Goal: Task Accomplishment & Management: Manage account settings

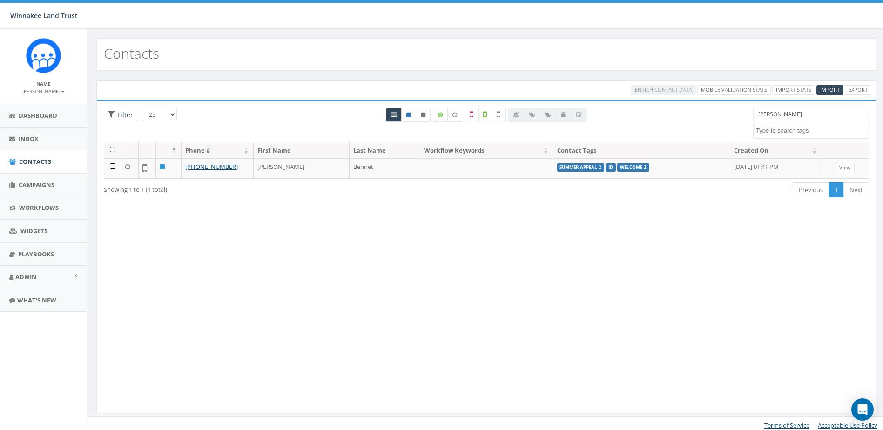
select select
click at [863, 411] on icon "Open Intercom Messenger" at bounding box center [862, 409] width 11 height 12
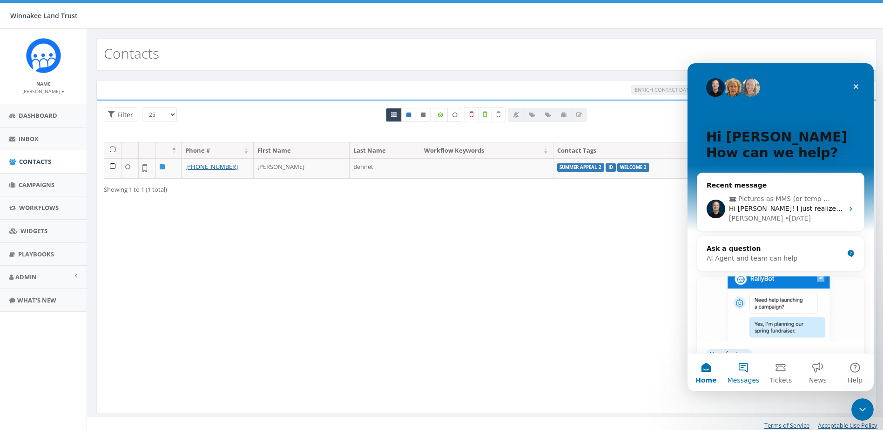
click at [744, 369] on button "Messages" at bounding box center [743, 372] width 37 height 37
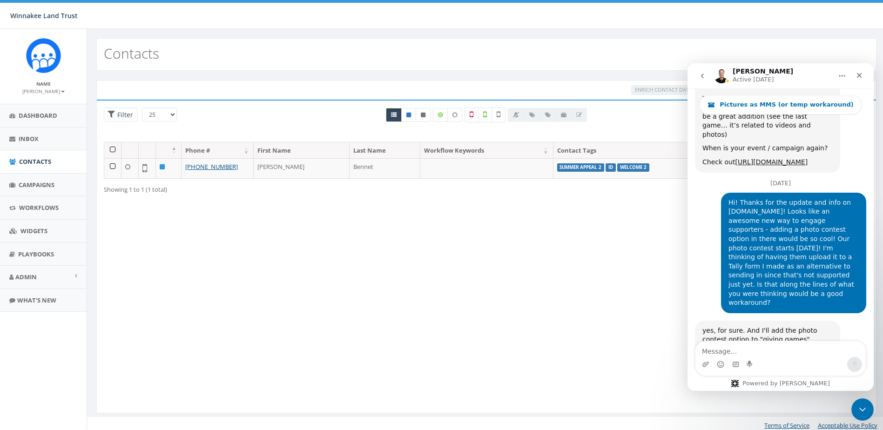
scroll to position [2609, 0]
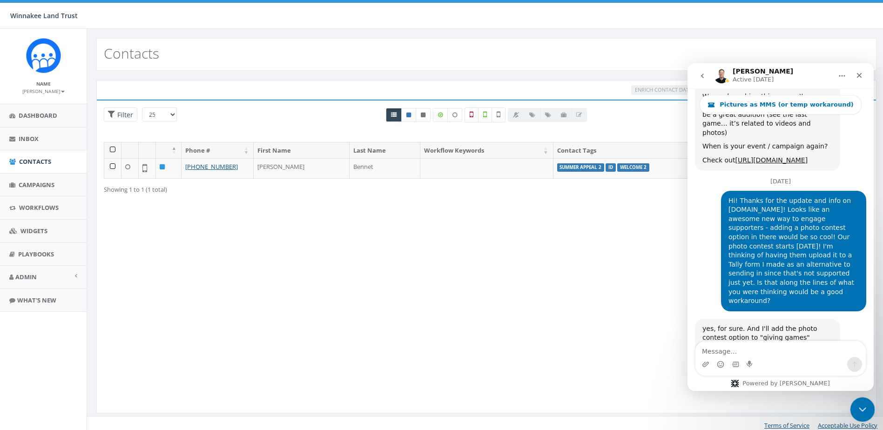
click at [854, 402] on div "Close Intercom Messenger" at bounding box center [861, 408] width 22 height 22
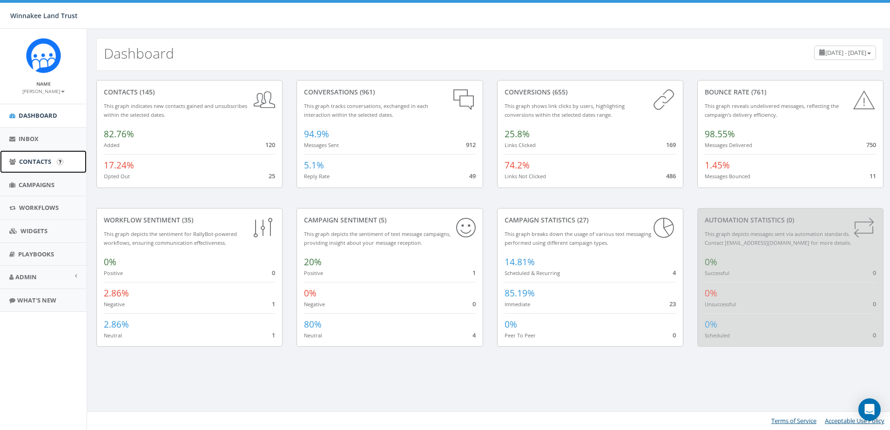
click at [26, 162] on span "Contacts" at bounding box center [35, 161] width 32 height 8
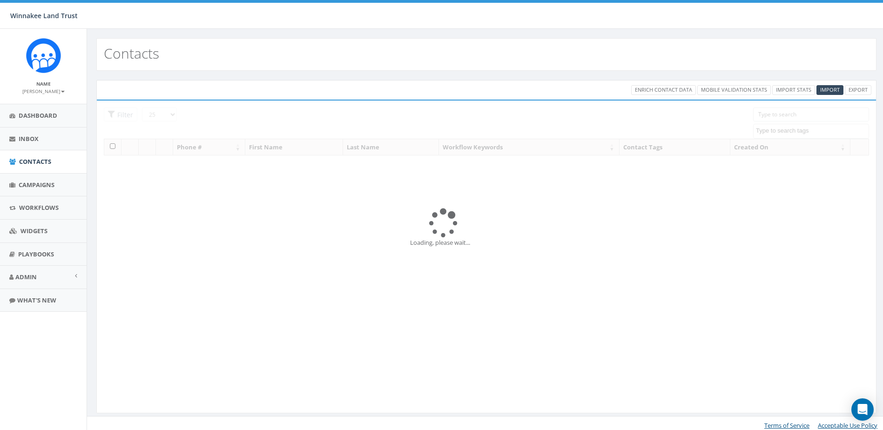
select select
click at [825, 88] on span "Import" at bounding box center [830, 89] width 20 height 7
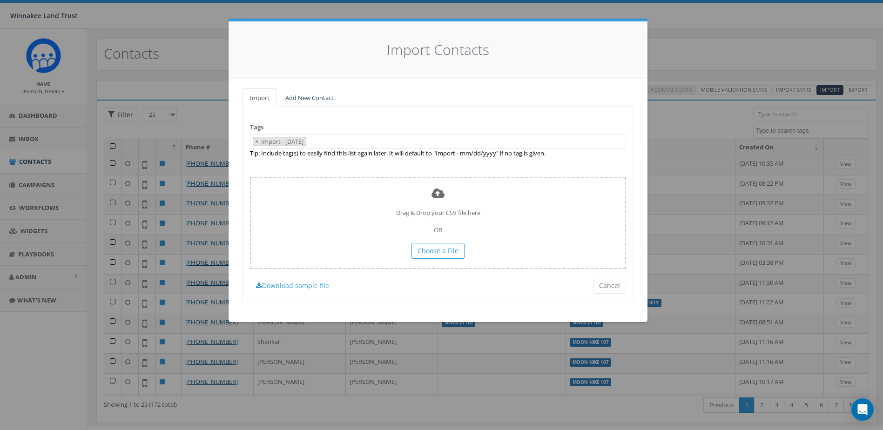
click at [257, 140] on span "×" at bounding box center [256, 141] width 3 height 8
select select
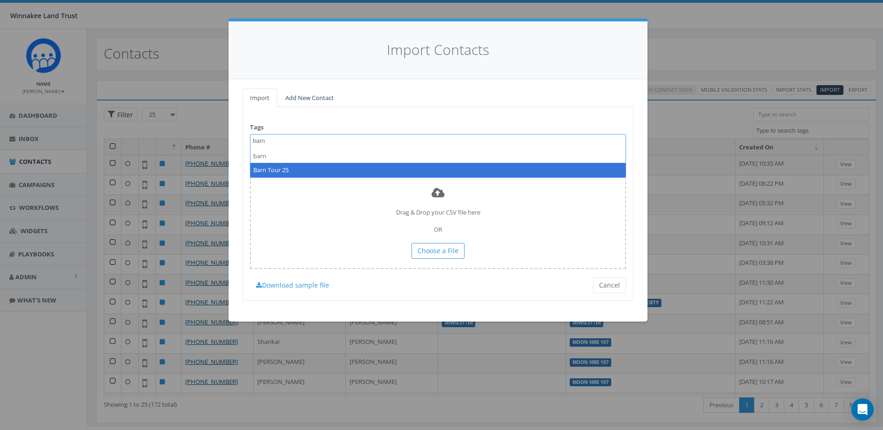
type textarea "barn"
select select "Barn Tour 25"
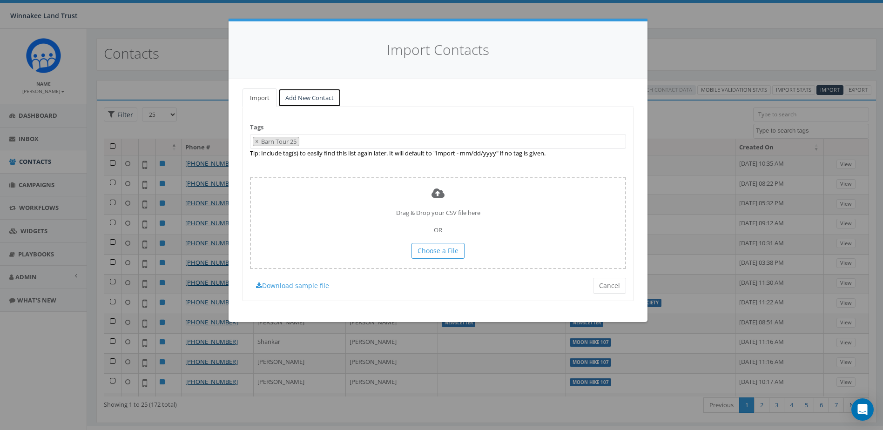
click at [322, 95] on link "Add New Contact" at bounding box center [309, 97] width 63 height 19
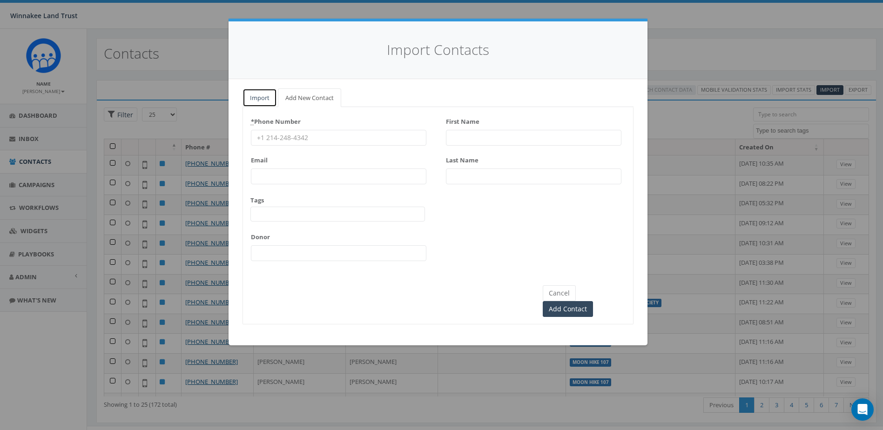
click at [264, 97] on link "Import" at bounding box center [259, 97] width 34 height 19
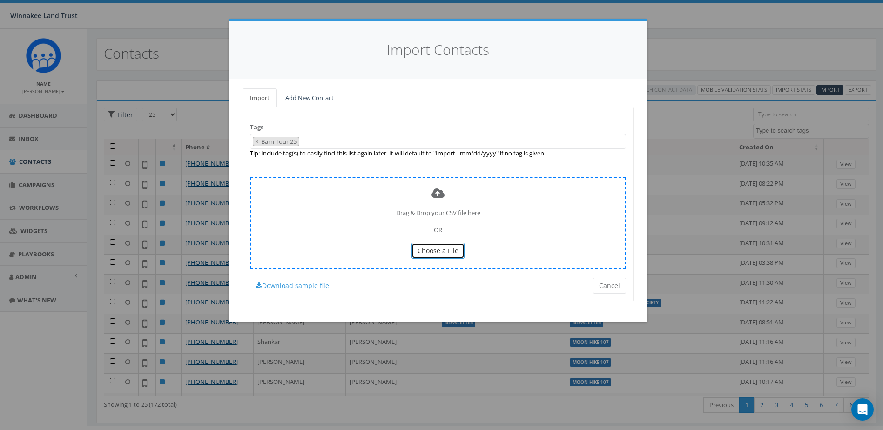
click at [442, 249] on span "Choose a File" at bounding box center [437, 250] width 41 height 9
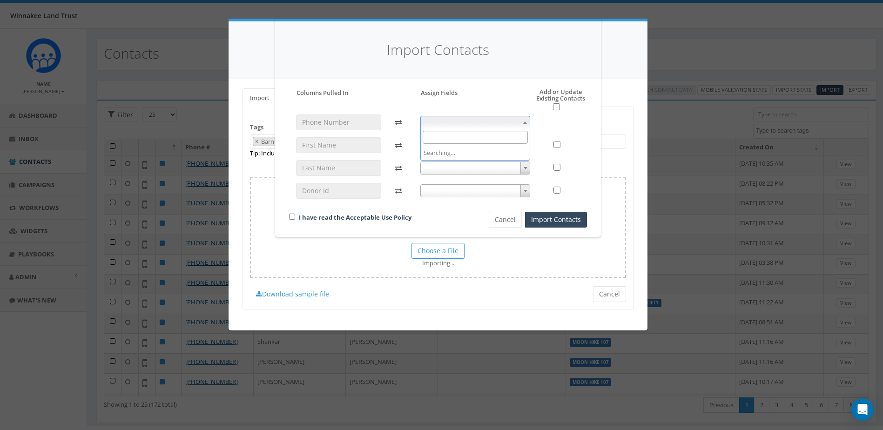
click at [477, 125] on span at bounding box center [475, 122] width 110 height 13
select select "phone_number"
click at [465, 151] on body "Winnakee Land Trust Winnakee Land Trust Profile Sign Out 36.82 % of Available A…" at bounding box center [441, 215] width 883 height 430
click at [462, 141] on span "last_name" at bounding box center [475, 145] width 109 height 13
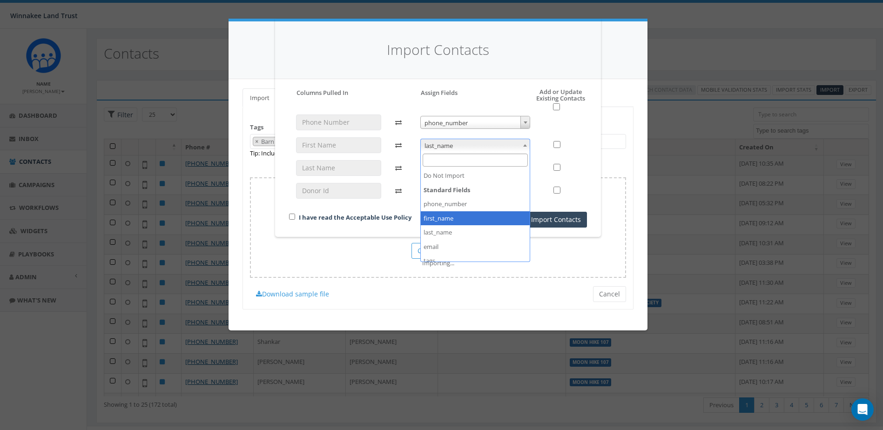
select select "first_name"
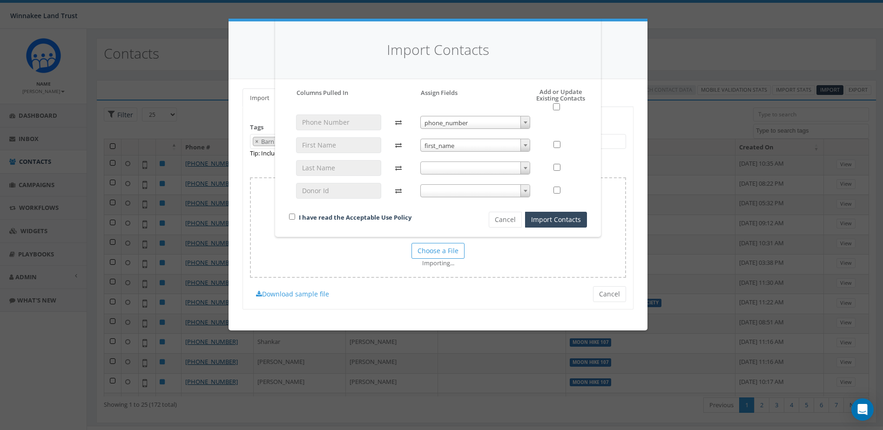
click at [468, 172] on span at bounding box center [475, 167] width 110 height 13
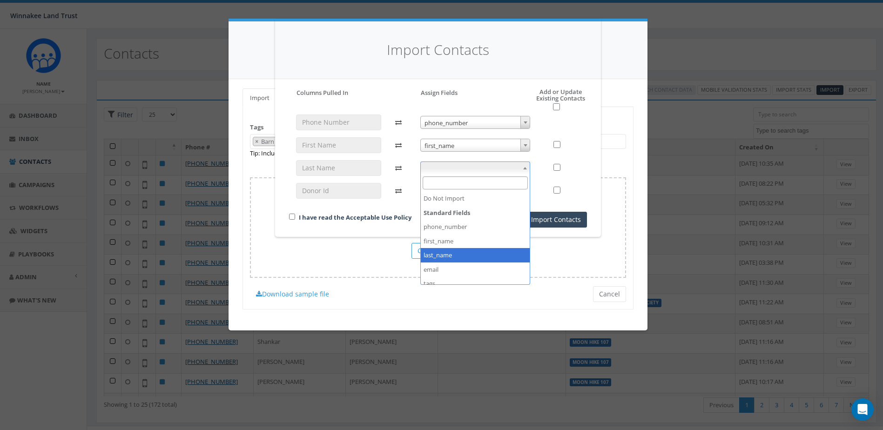
select select "last_name"
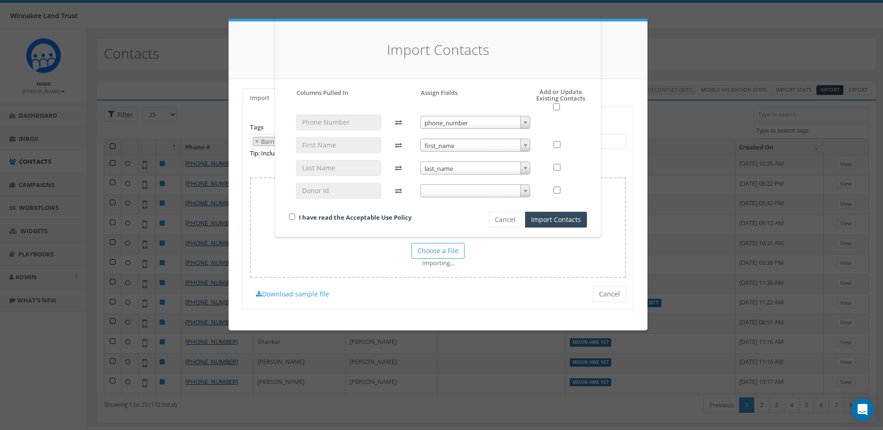
click at [476, 188] on span at bounding box center [475, 190] width 110 height 13
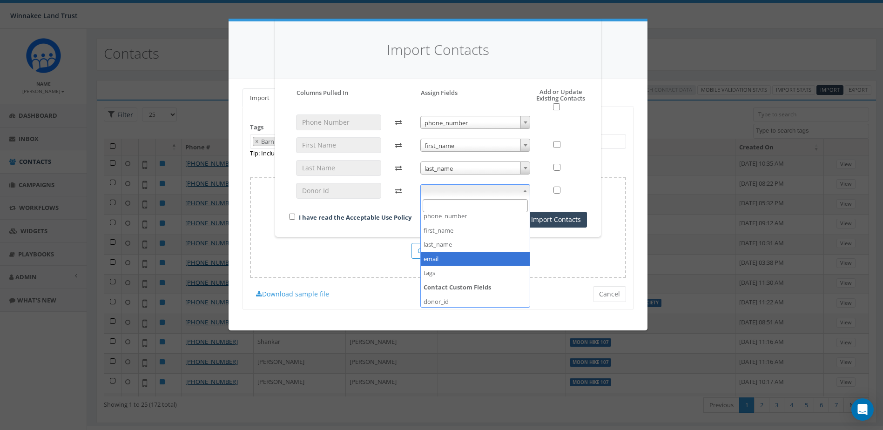
scroll to position [49, 0]
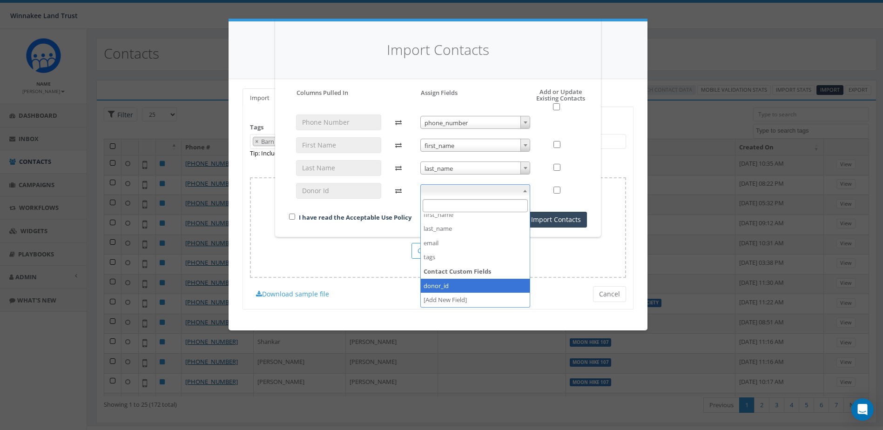
select select "donor_id"
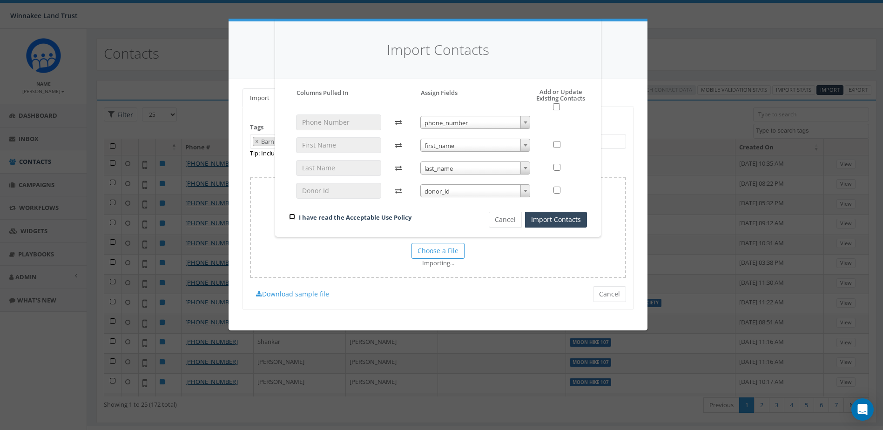
click at [292, 218] on input "checkbox" at bounding box center [292, 217] width 6 height 6
checkbox input "true"
click at [559, 219] on button "Import Contacts" at bounding box center [556, 220] width 62 height 16
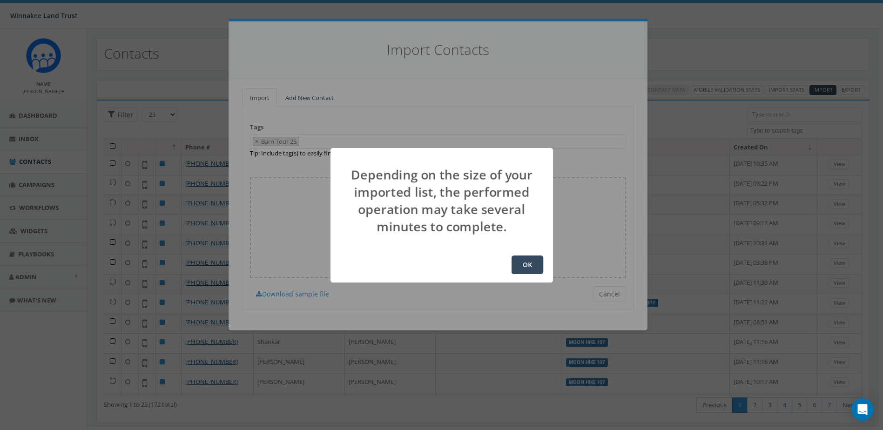
click at [536, 267] on button "OK" at bounding box center [527, 264] width 32 height 19
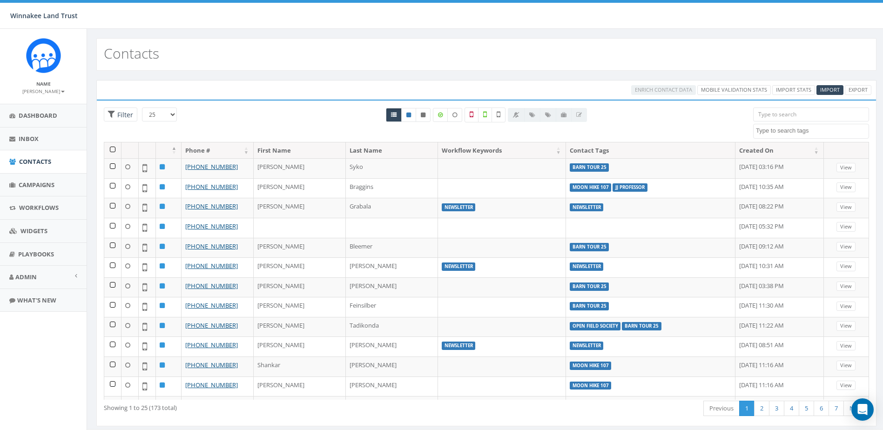
select select
click at [34, 187] on span "Campaigns" at bounding box center [37, 185] width 36 height 8
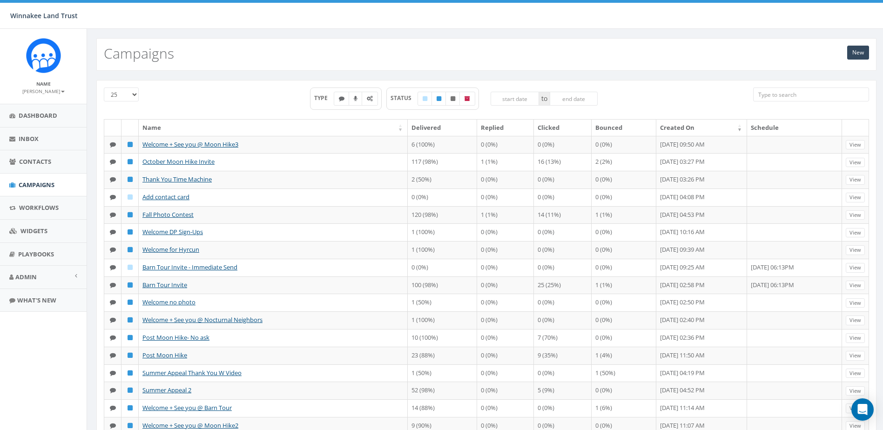
click at [778, 94] on input "search" at bounding box center [811, 94] width 116 height 14
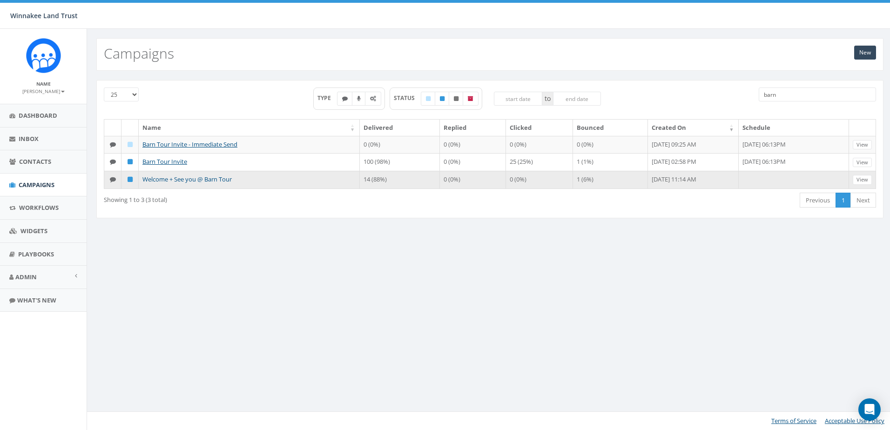
type input "barn"
click at [182, 178] on link "Welcome + See you @ Barn Tour" at bounding box center [186, 179] width 89 height 8
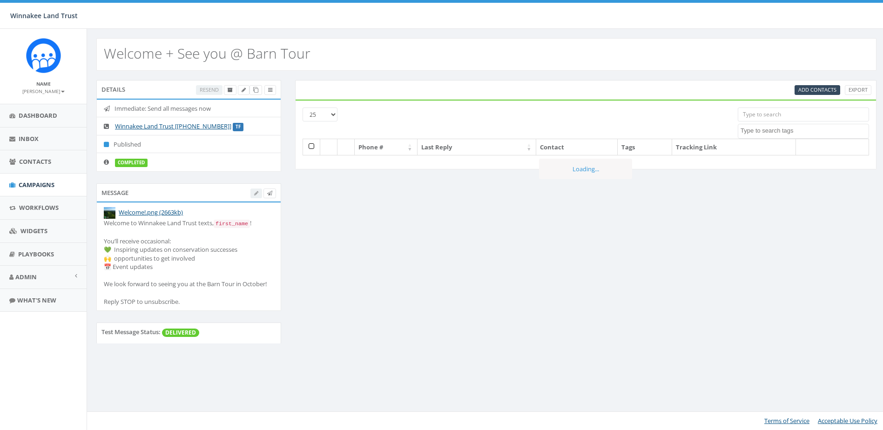
select select
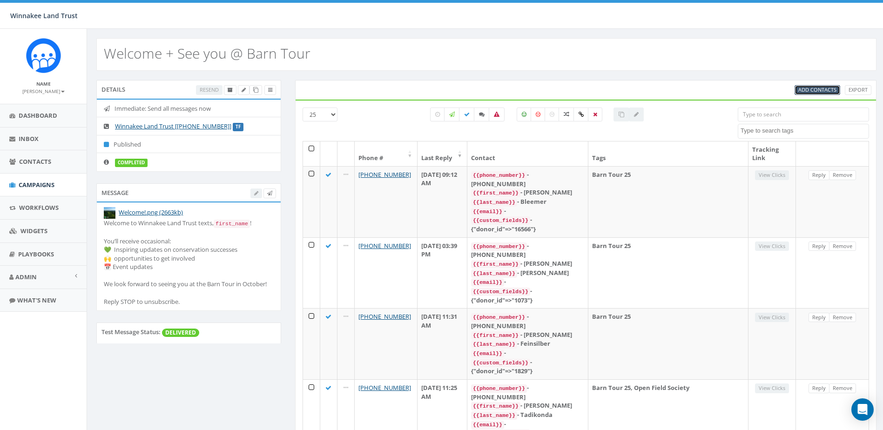
click at [808, 88] on span "Add Contacts" at bounding box center [817, 89] width 38 height 7
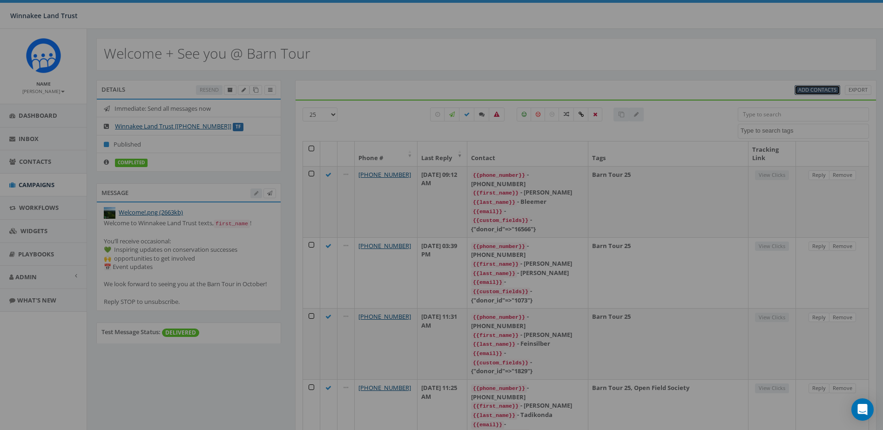
select select
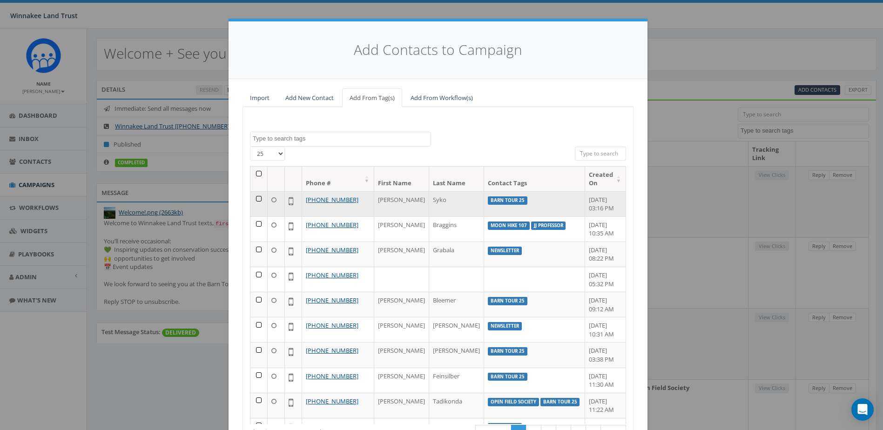
click at [252, 198] on td at bounding box center [258, 203] width 17 height 25
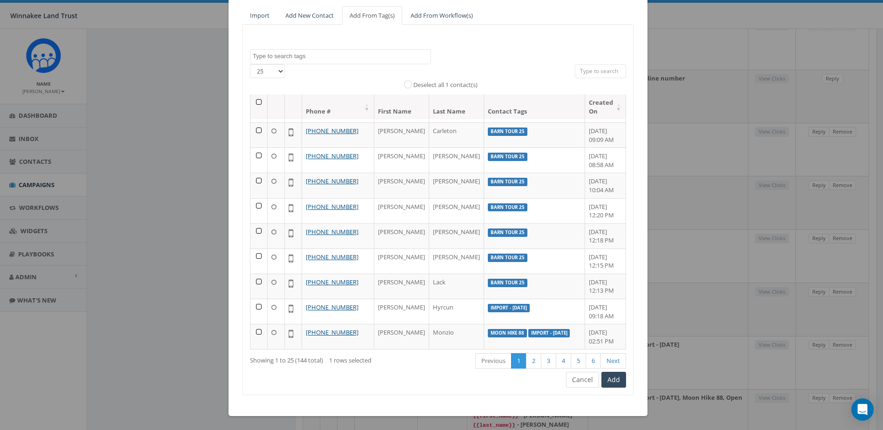
scroll to position [601, 0]
click at [603, 381] on button "Add" at bounding box center [613, 380] width 25 height 16
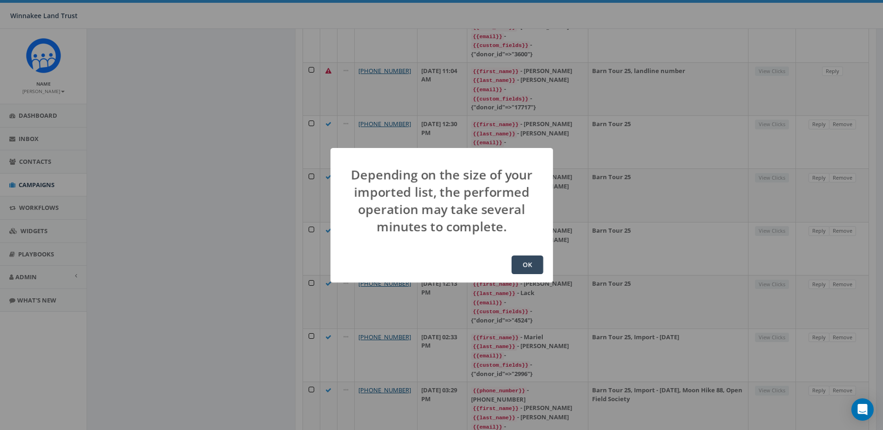
scroll to position [0, 0]
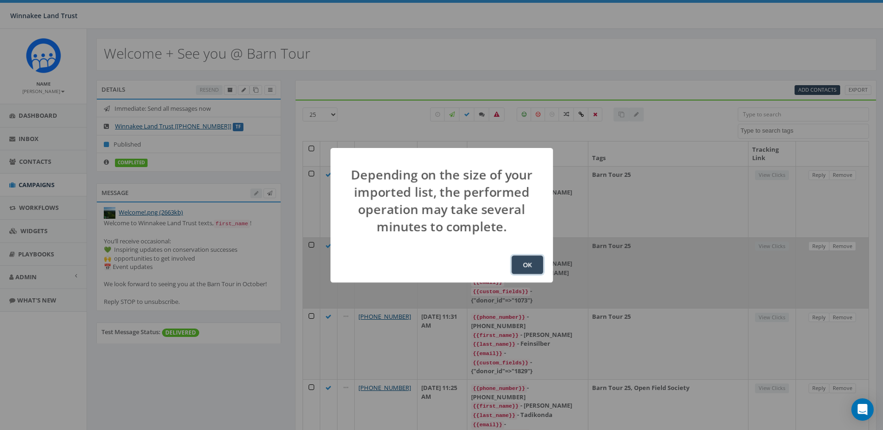
click at [529, 259] on button "OK" at bounding box center [527, 264] width 32 height 19
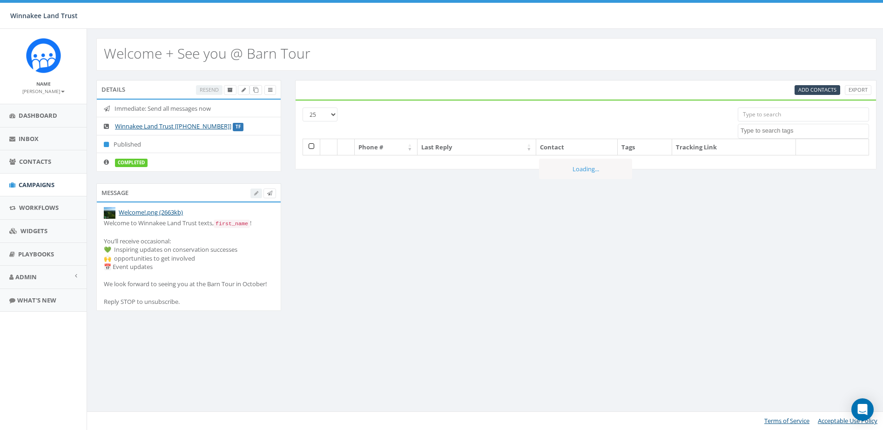
select select
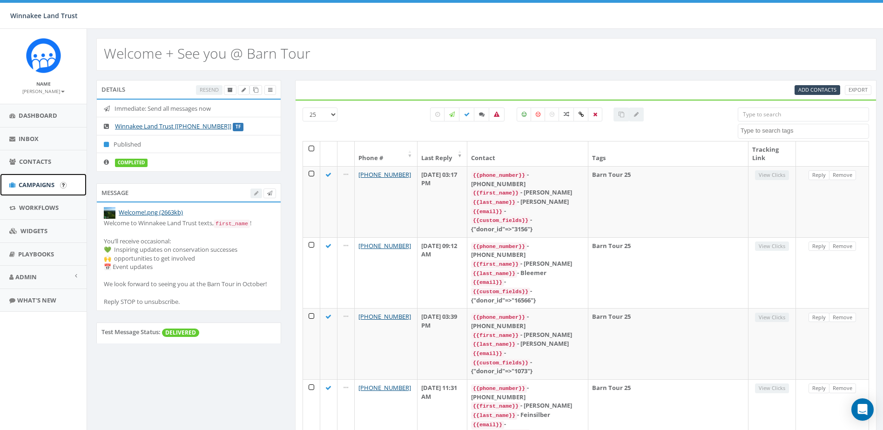
click at [41, 183] on span "Campaigns" at bounding box center [37, 185] width 36 height 8
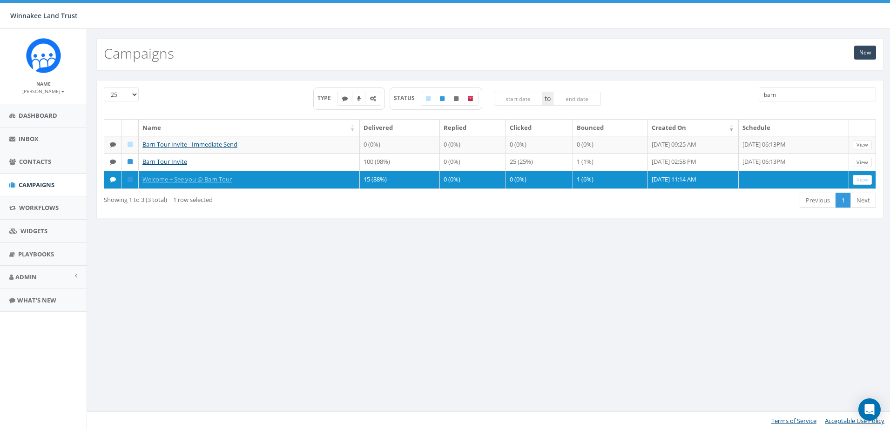
drag, startPoint x: 785, startPoint y: 94, endPoint x: 743, endPoint y: 99, distance: 42.2
click at [743, 99] on div "25 50 100 TYPE STATUS to barn" at bounding box center [490, 103] width 786 height 32
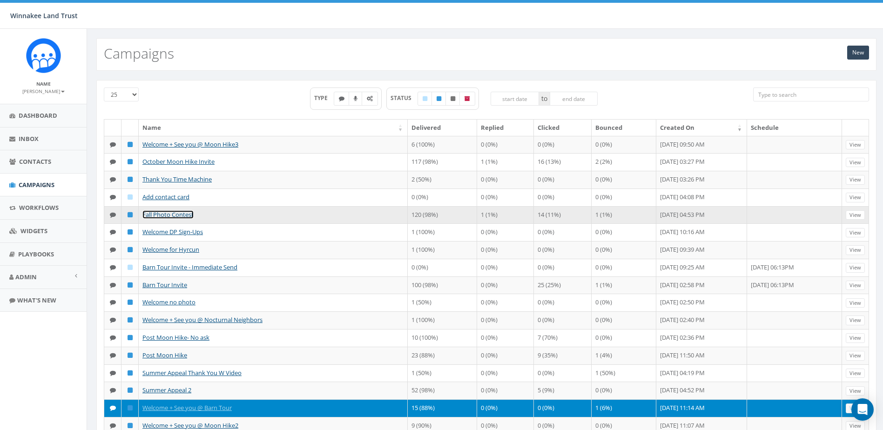
click at [179, 219] on link "Fall Photo Contest" at bounding box center [167, 214] width 51 height 8
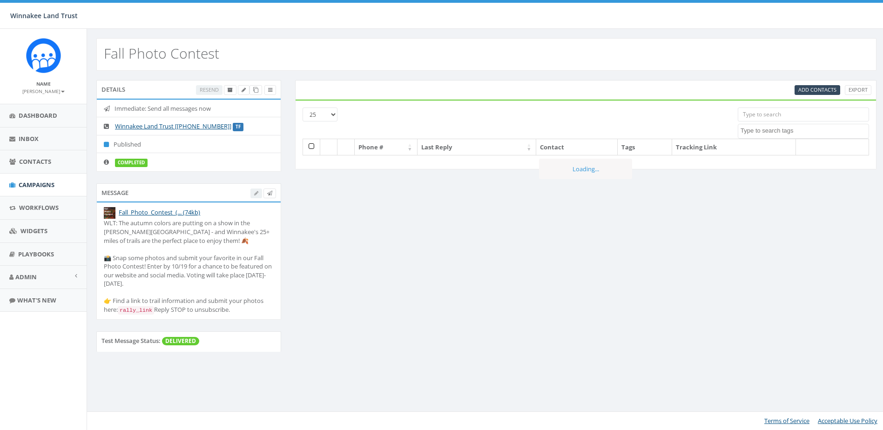
select select
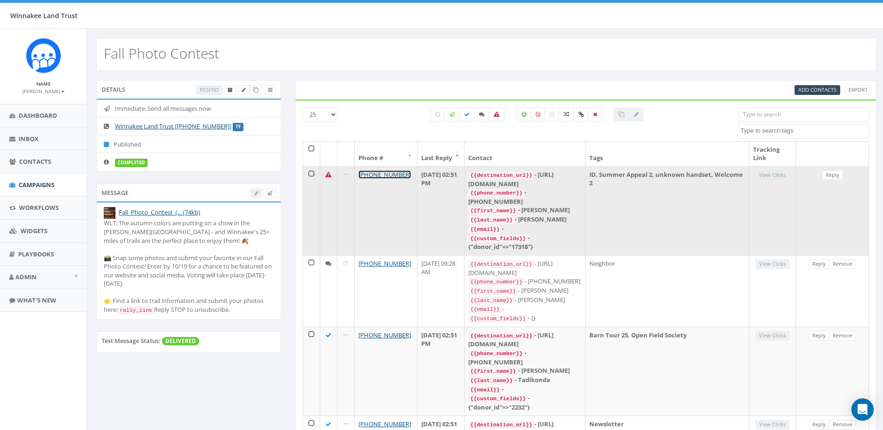
click at [393, 173] on link "[PHONE_NUMBER]" at bounding box center [384, 174] width 53 height 8
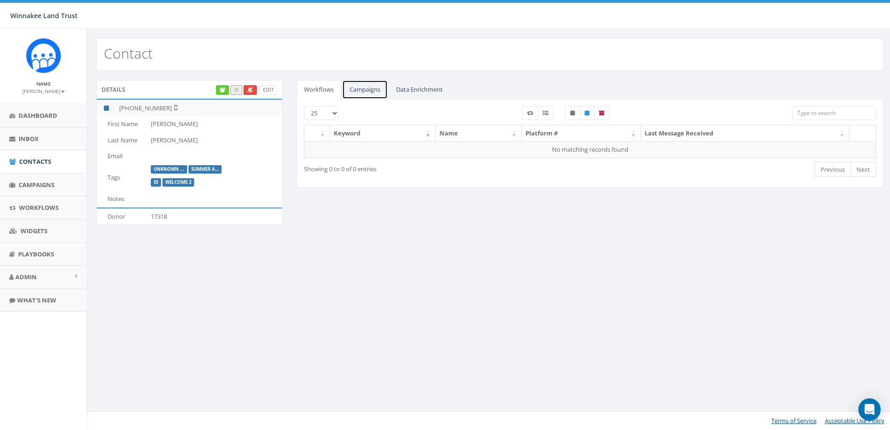
click at [370, 91] on link "Campaigns" at bounding box center [365, 89] width 46 height 19
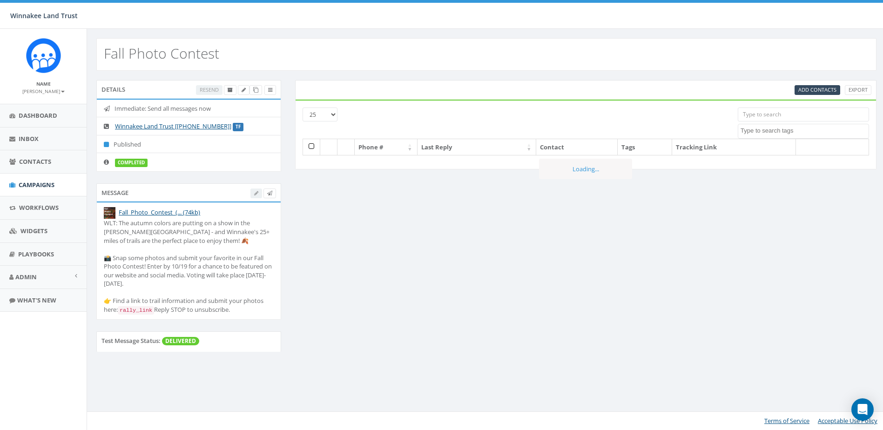
select select
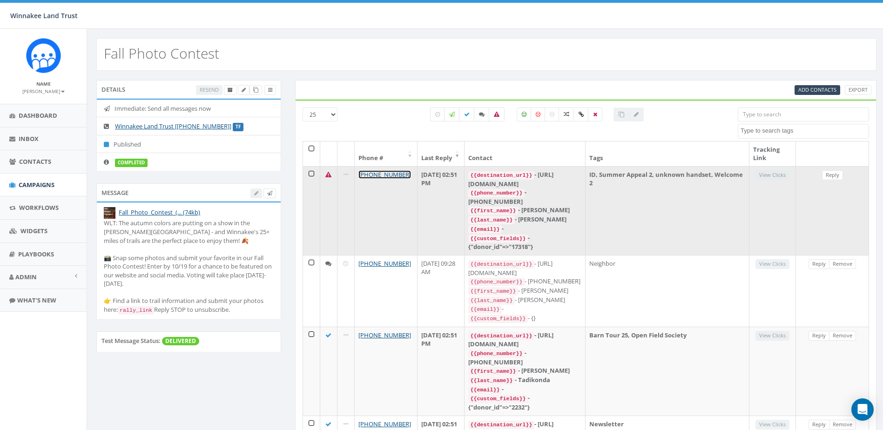
click at [390, 176] on link "[PHONE_NUMBER]" at bounding box center [384, 174] width 53 height 8
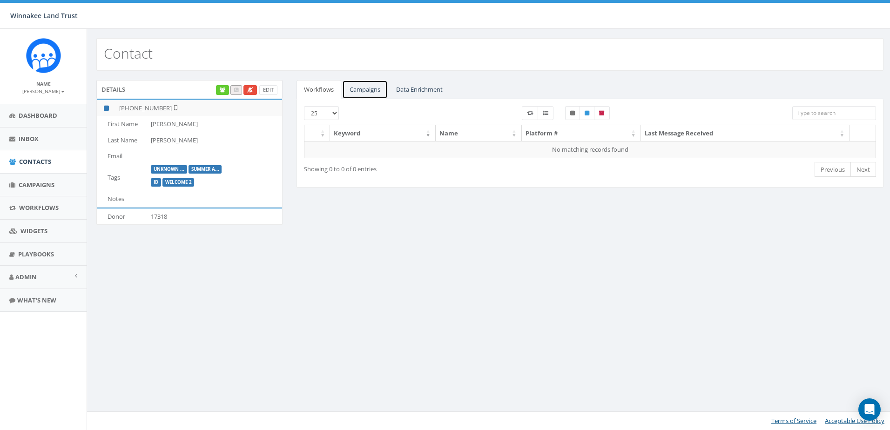
click at [369, 86] on link "Campaigns" at bounding box center [365, 89] width 46 height 19
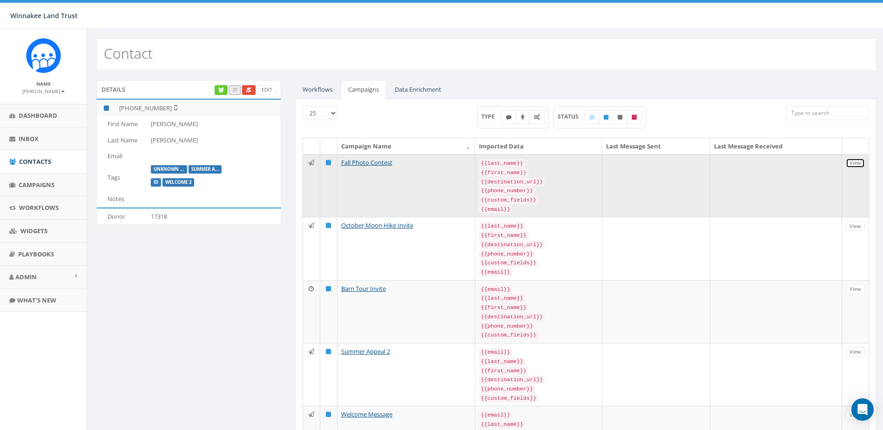
click at [853, 168] on link "View" at bounding box center [855, 163] width 19 height 10
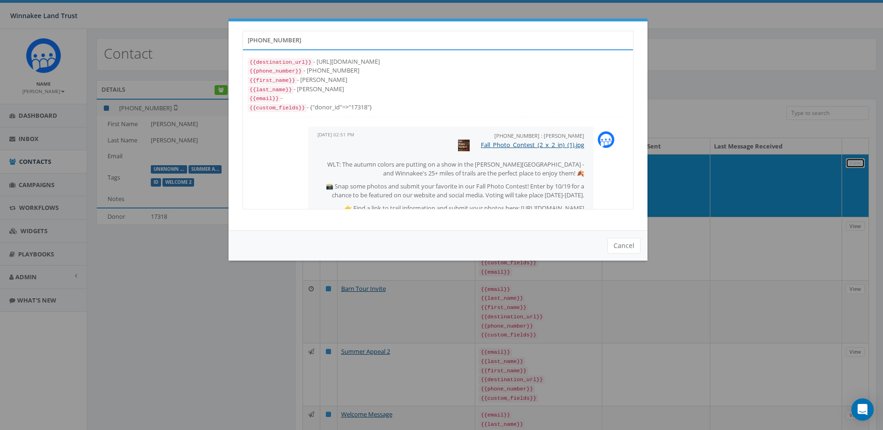
scroll to position [52, 0]
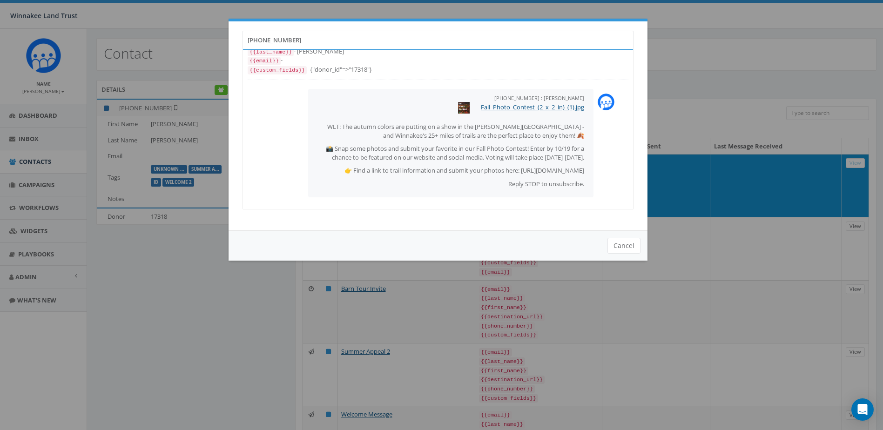
click at [740, 59] on div "+13475253042 {{destination_url}} - https://rclink.co/link/2ArWcw {{phone_number…" at bounding box center [441, 215] width 883 height 430
click at [628, 248] on button "Cancel" at bounding box center [623, 246] width 33 height 16
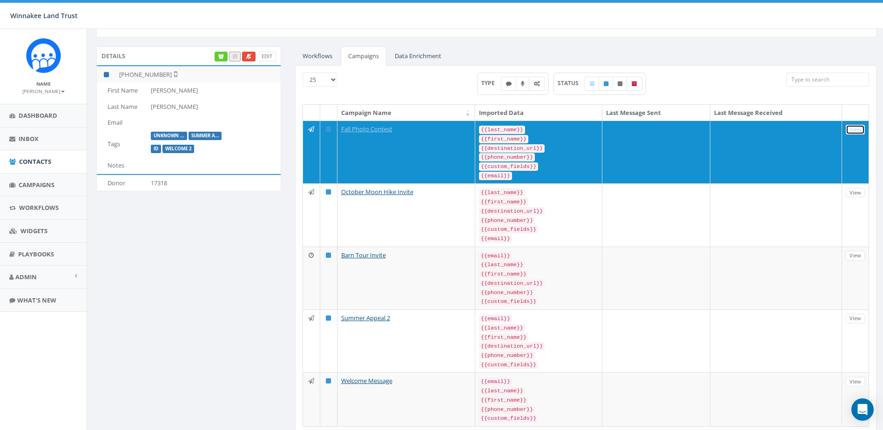
scroll to position [0, 0]
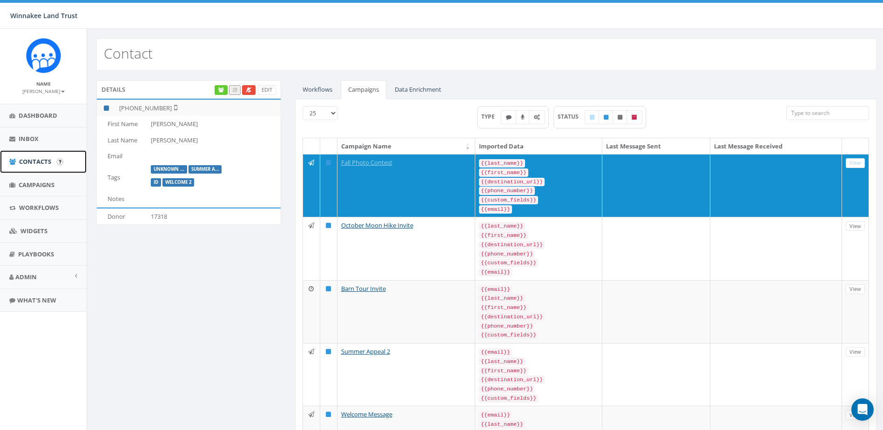
click at [16, 161] on link "Contacts" at bounding box center [43, 161] width 87 height 23
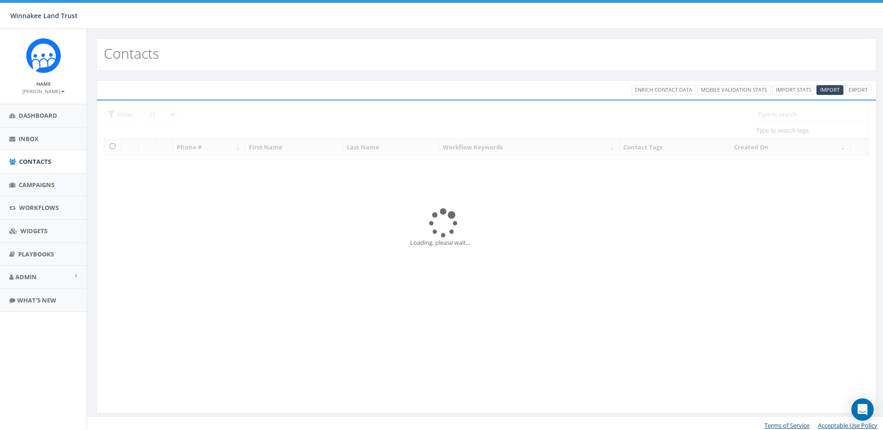
select select
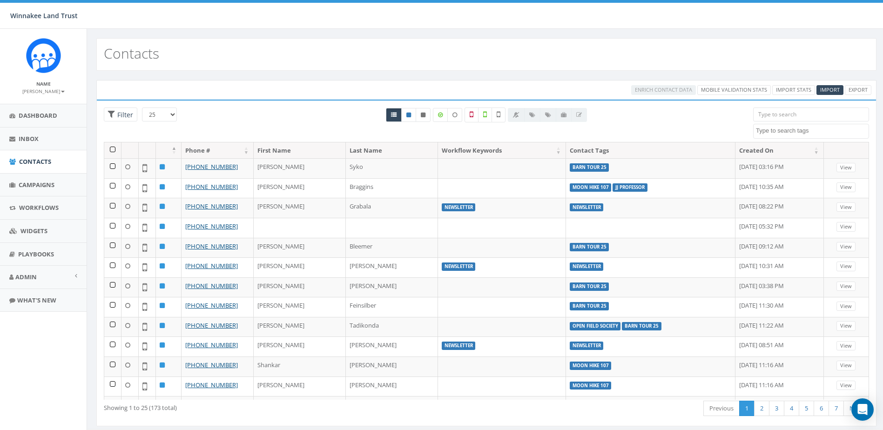
click at [800, 118] on input "search" at bounding box center [811, 114] width 116 height 14
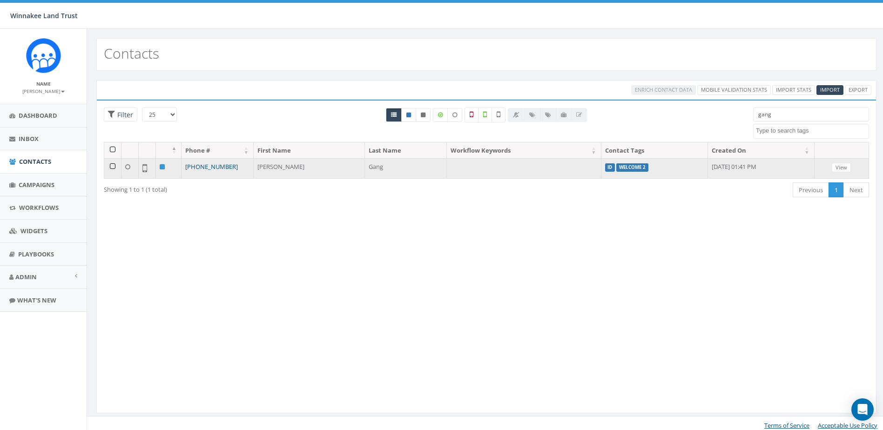
type input "gang"
click at [217, 167] on link "+1 917-923-5695" at bounding box center [211, 166] width 53 height 8
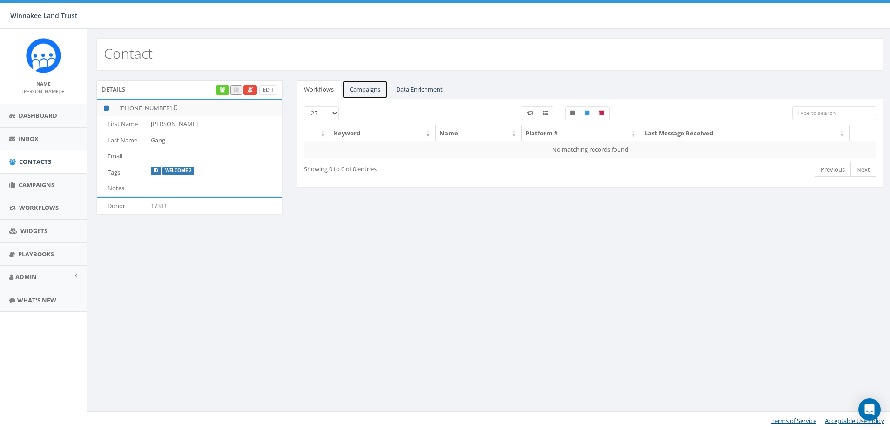
click at [366, 92] on link "Campaigns" at bounding box center [365, 89] width 46 height 19
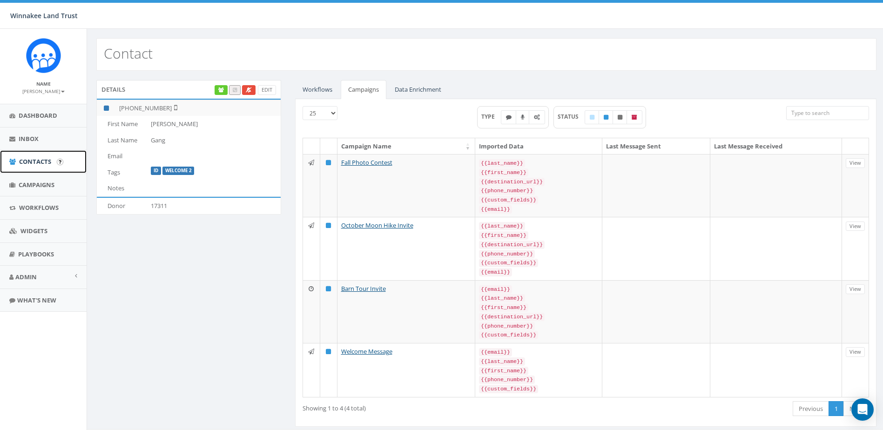
click at [37, 164] on span "Contacts" at bounding box center [35, 161] width 32 height 8
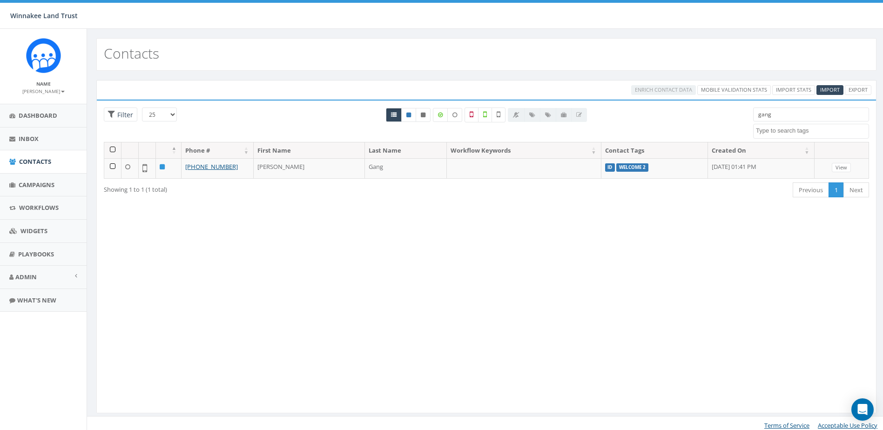
select select
drag, startPoint x: 787, startPoint y: 114, endPoint x: 714, endPoint y: 119, distance: 73.7
click at [714, 119] on div "25 50 100 Filter gang 2025/07/01 Barn Tour 25 DP opt-in EOY2024 Form Give HVG I…" at bounding box center [486, 124] width 779 height 34
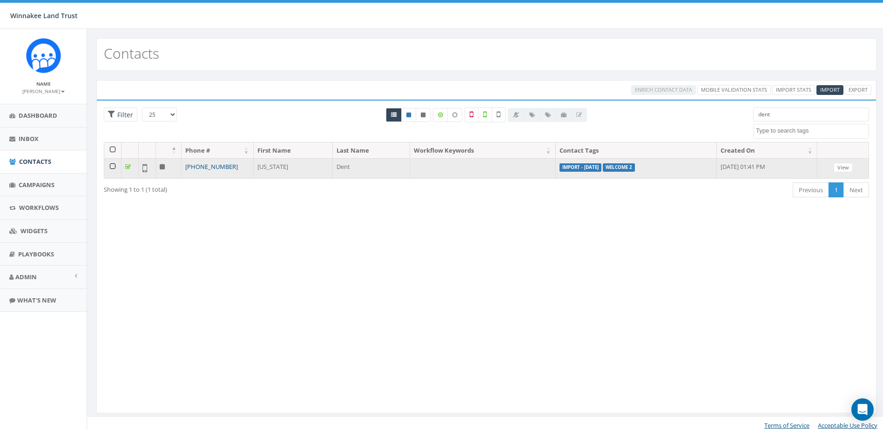
type input "dent"
click at [224, 168] on link "+1 914-388-7795" at bounding box center [211, 166] width 53 height 8
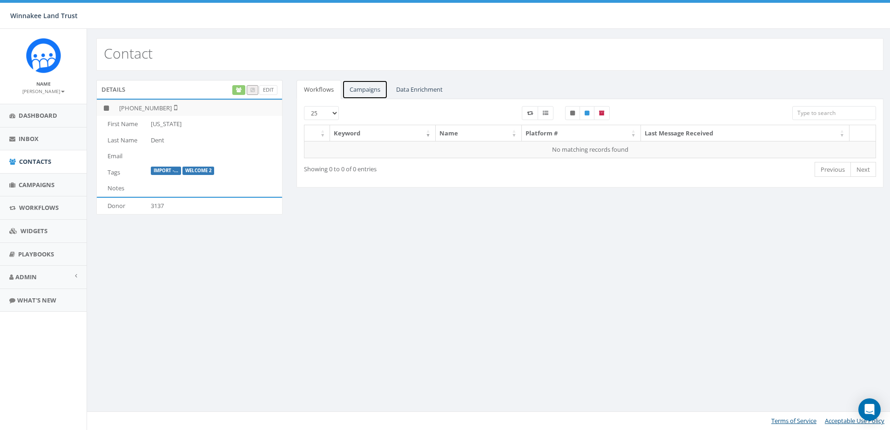
click at [368, 91] on link "Campaigns" at bounding box center [365, 89] width 46 height 19
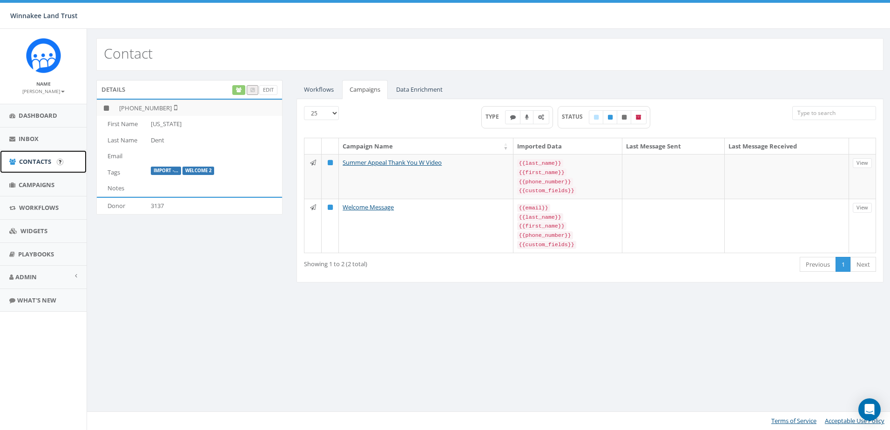
click at [30, 159] on span "Contacts" at bounding box center [35, 161] width 32 height 8
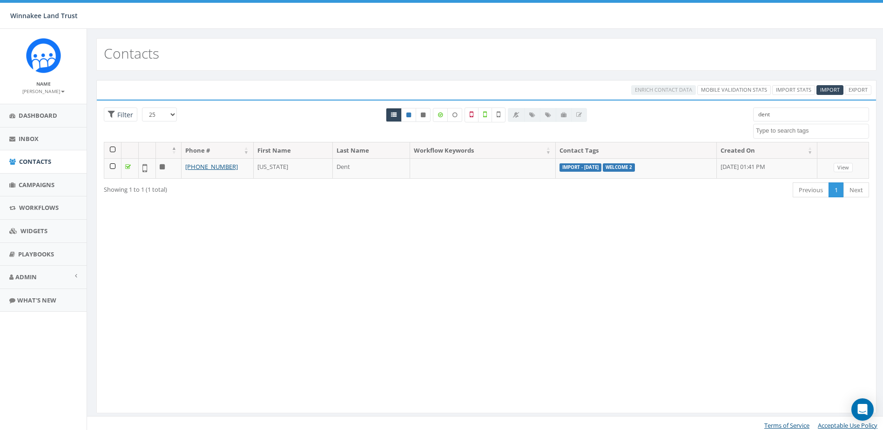
select select
click at [24, 182] on span "Campaigns" at bounding box center [37, 185] width 36 height 8
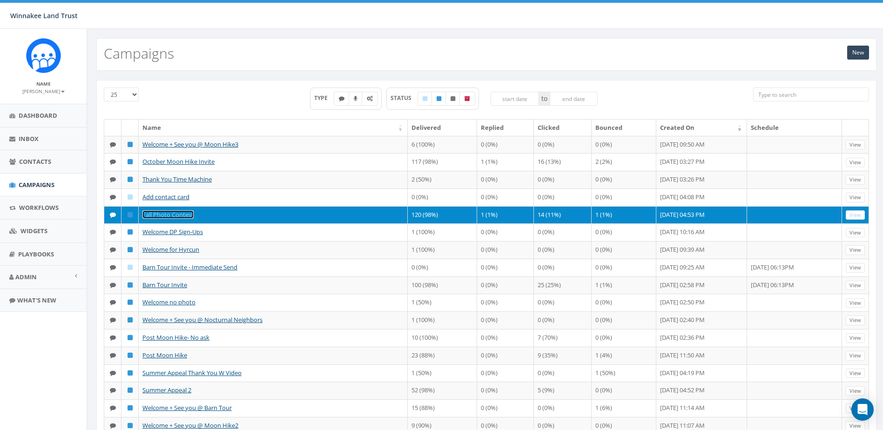
click at [180, 219] on link "Fall Photo Contest" at bounding box center [167, 214] width 51 height 8
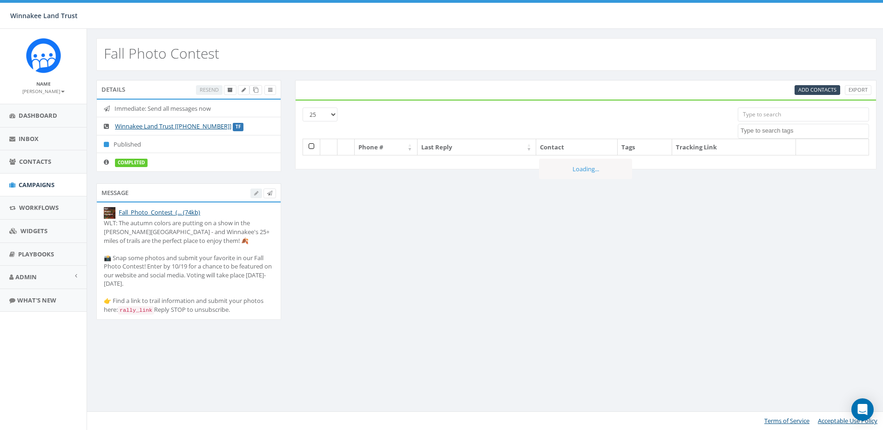
select select
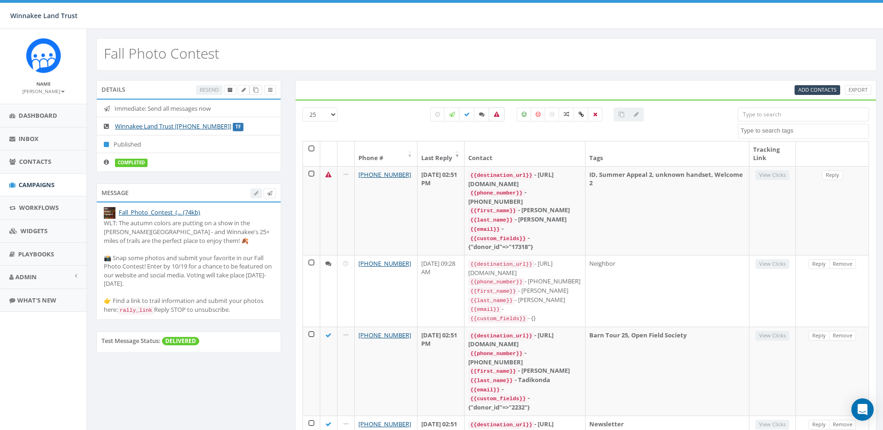
click at [492, 114] on label at bounding box center [497, 114] width 16 height 14
checkbox input "true"
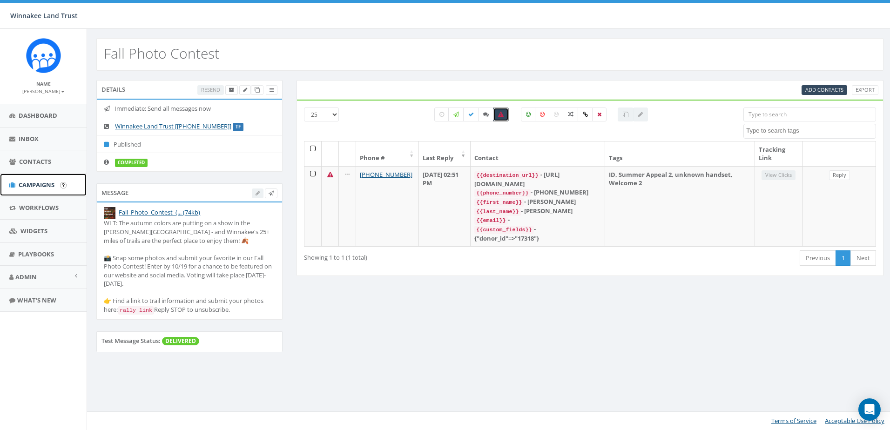
click at [25, 184] on span "Campaigns" at bounding box center [37, 185] width 36 height 8
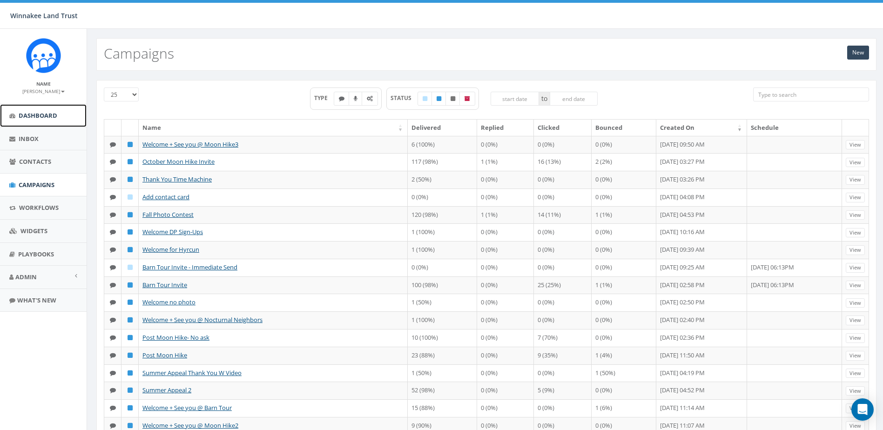
click at [44, 120] on link "Dashboard" at bounding box center [43, 115] width 87 height 23
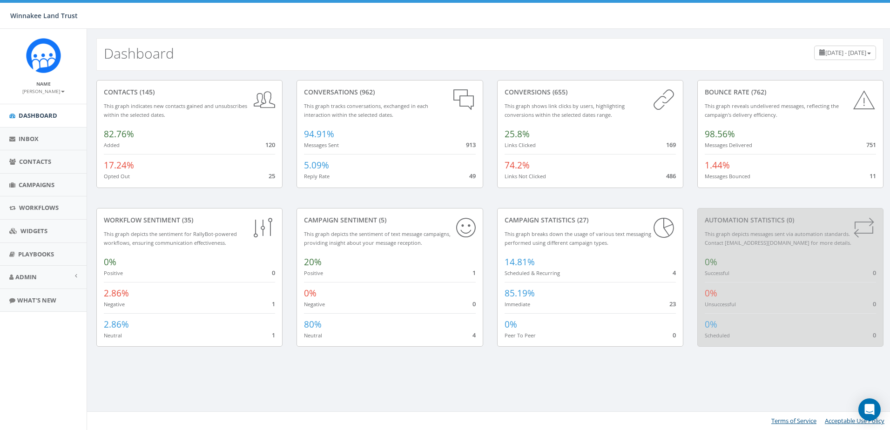
click at [814, 57] on div "[DATE] - [DATE]" at bounding box center [845, 53] width 62 height 14
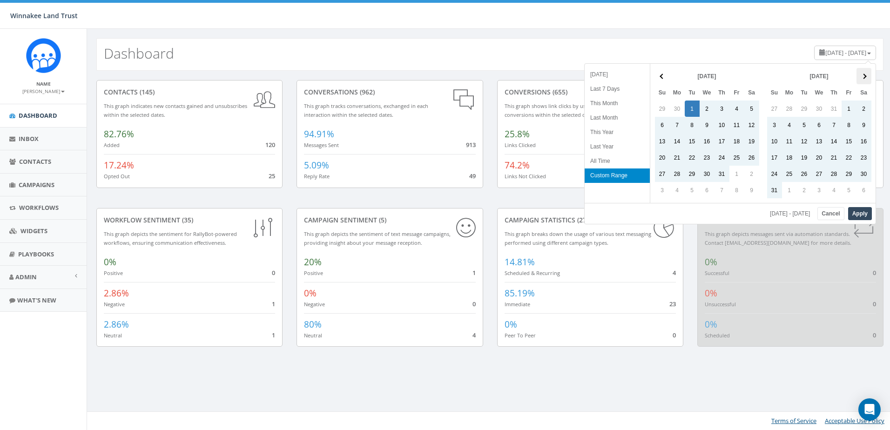
click at [862, 74] on th at bounding box center [863, 76] width 15 height 16
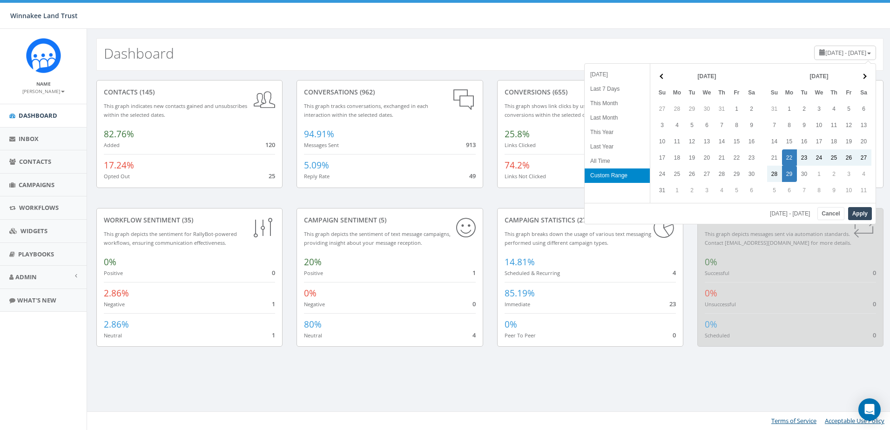
click at [873, 216] on div "09/22/2025 - 09/29/2025 Cancel Apply" at bounding box center [729, 213] width 291 height 21
click at [866, 215] on button "Apply" at bounding box center [860, 213] width 24 height 13
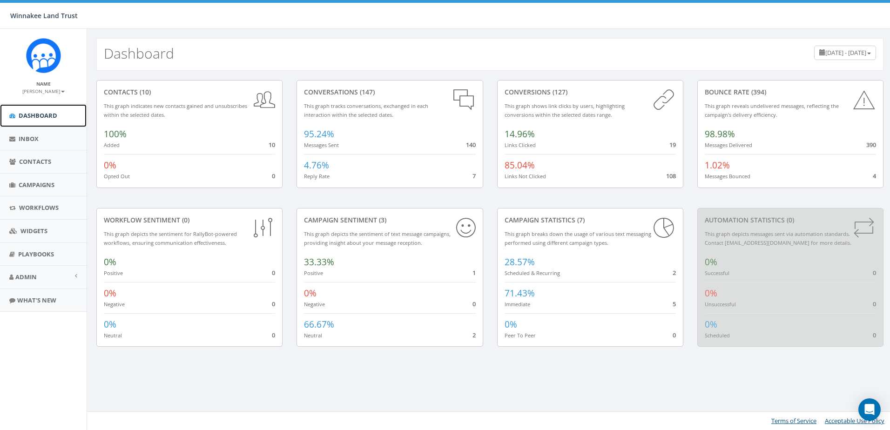
click at [43, 119] on span "Dashboard" at bounding box center [38, 115] width 39 height 8
click at [24, 188] on span "Campaigns" at bounding box center [37, 185] width 36 height 8
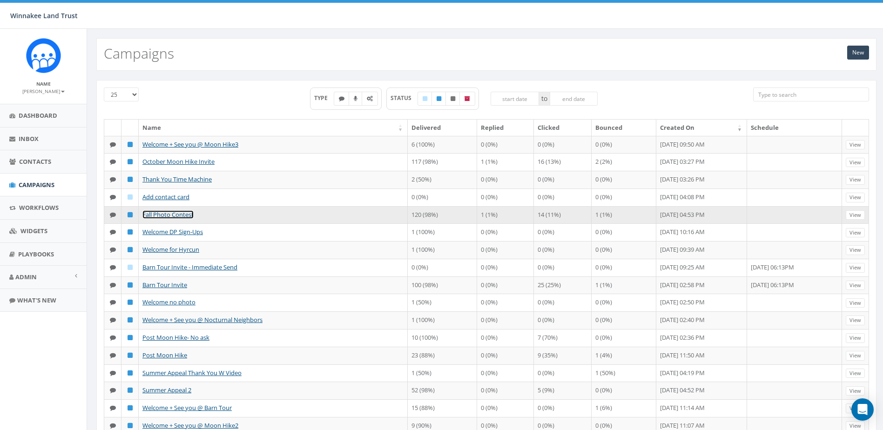
click at [175, 219] on link "Fall Photo Contest" at bounding box center [167, 214] width 51 height 8
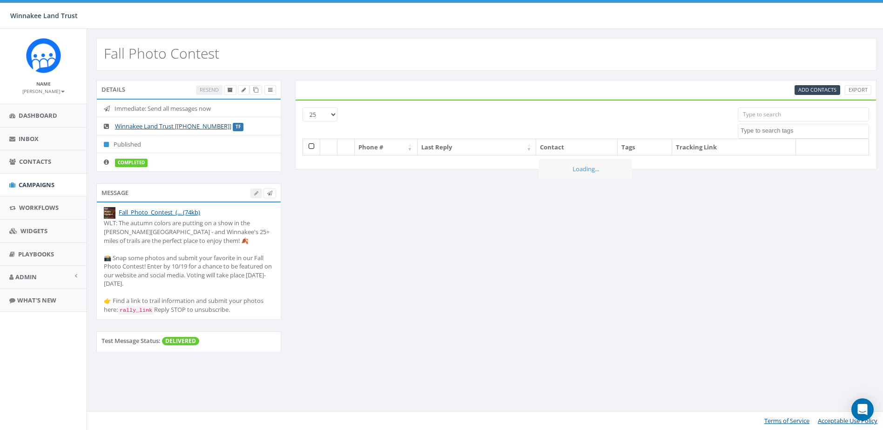
select select
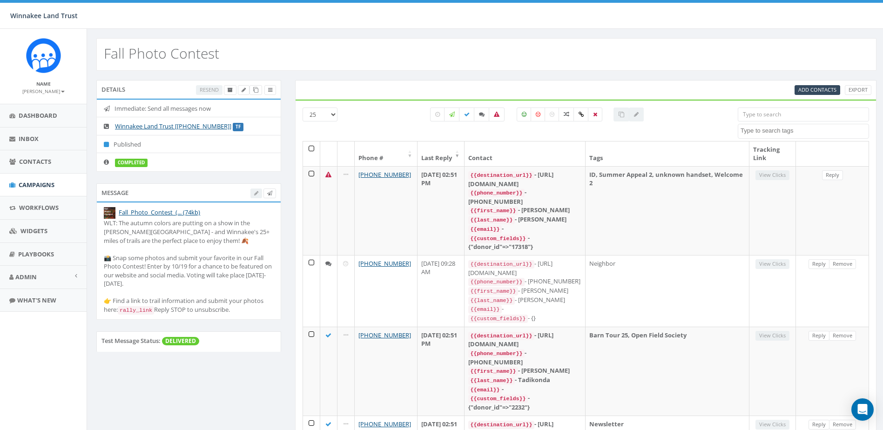
click at [606, 49] on div "Fall Photo Contest" at bounding box center [486, 54] width 780 height 33
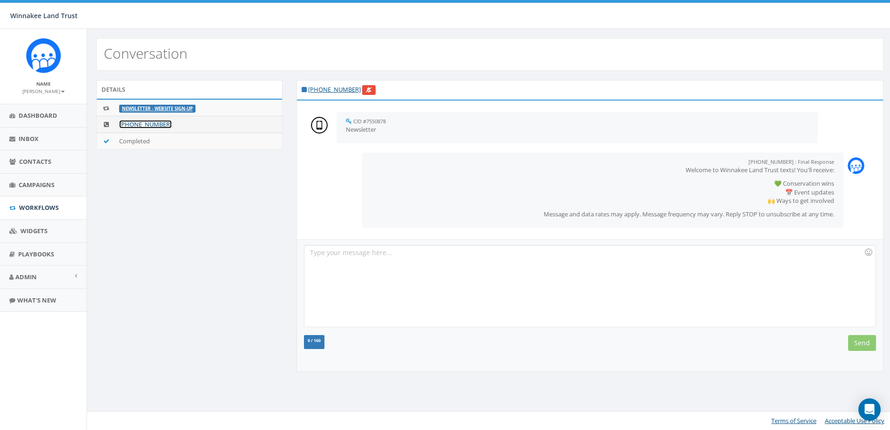
click at [155, 125] on link "[PHONE_NUMBER]" at bounding box center [145, 124] width 53 height 8
click at [335, 87] on link "+1 914-489-9887" at bounding box center [334, 89] width 53 height 8
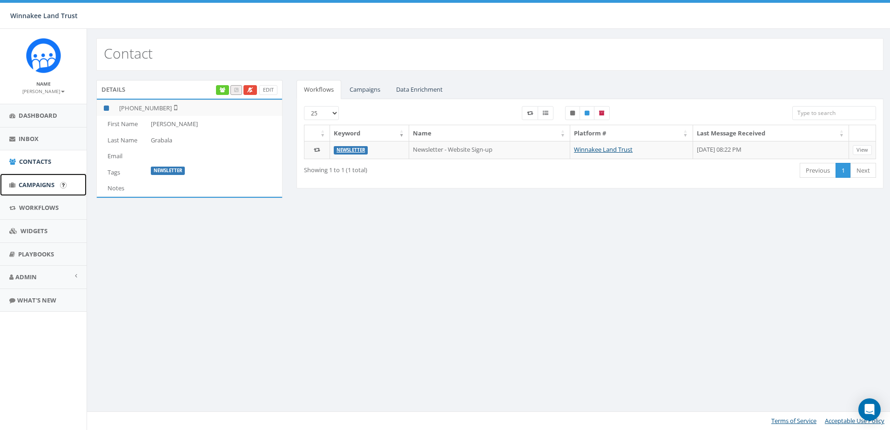
click at [41, 187] on span "Campaigns" at bounding box center [37, 185] width 36 height 8
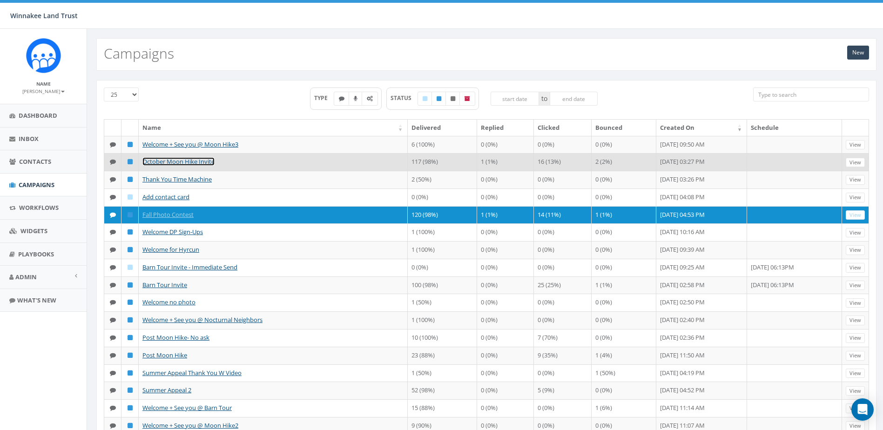
click at [202, 166] on link "October Moon Hike Invite" at bounding box center [178, 161] width 72 height 8
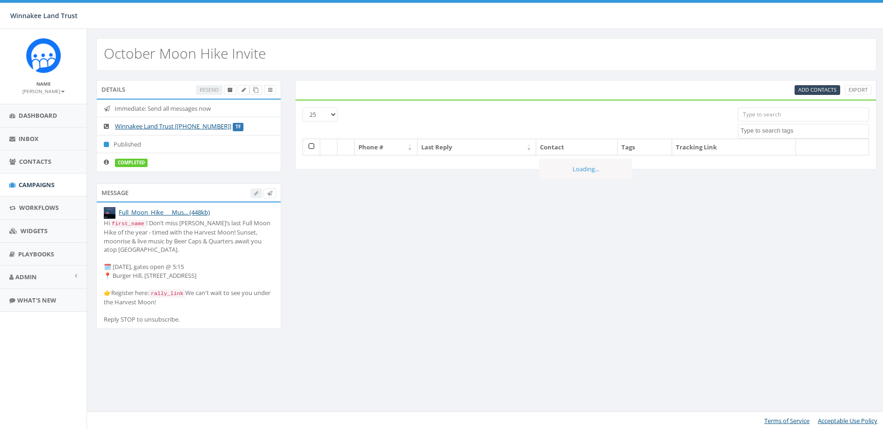
select select
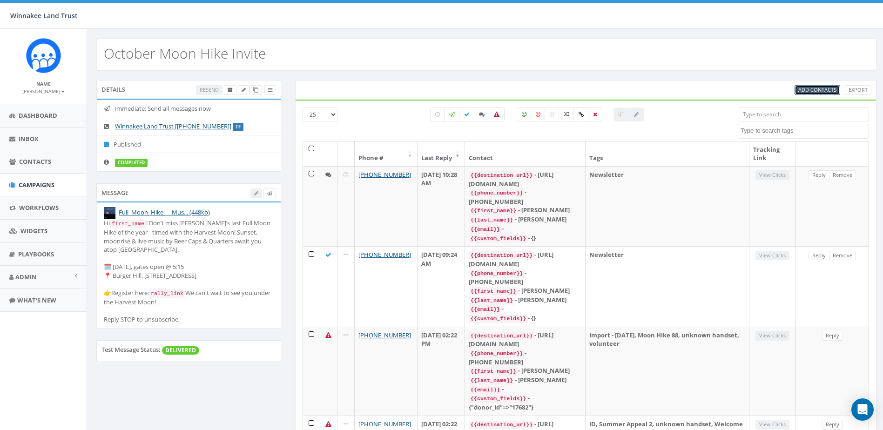
click at [813, 89] on span "Add Contacts" at bounding box center [817, 89] width 38 height 7
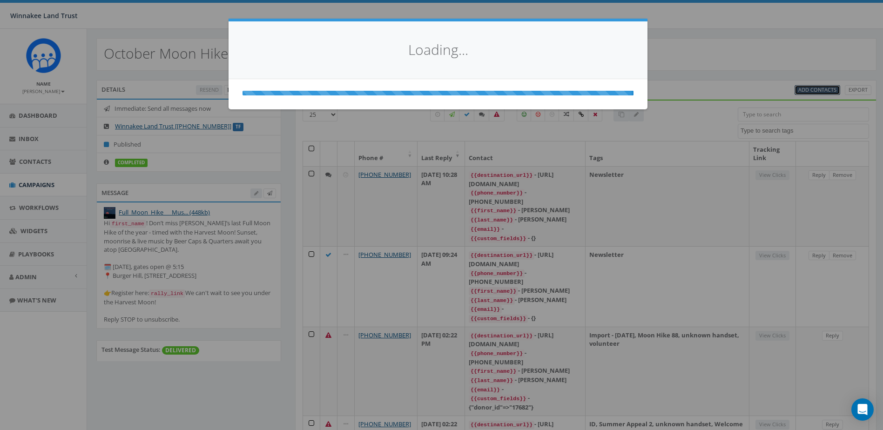
select select
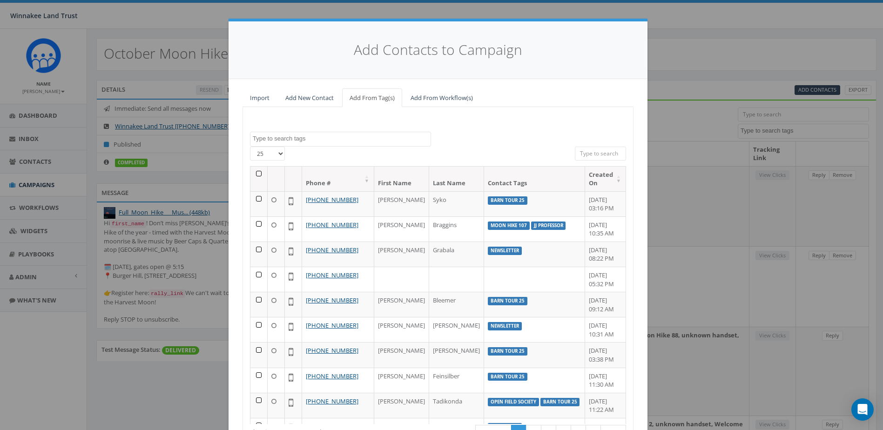
click at [315, 139] on textarea "Search" at bounding box center [342, 138] width 178 height 8
type textarea "c"
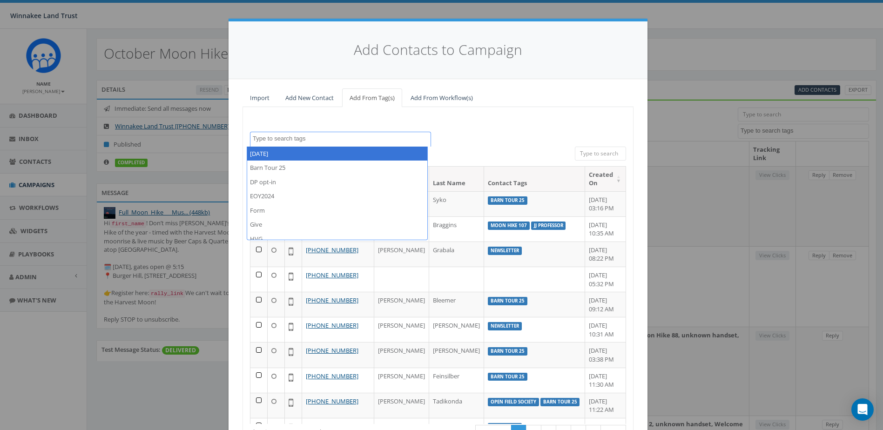
click at [611, 155] on input "search" at bounding box center [600, 154] width 51 height 14
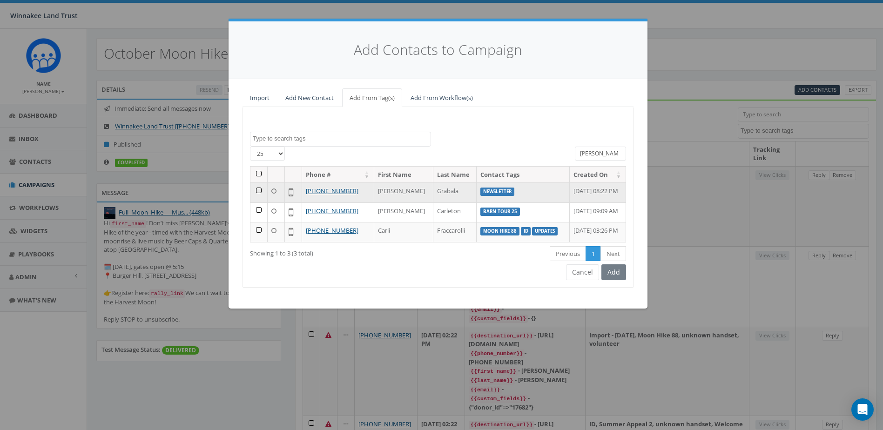
type input "carl"
click at [259, 200] on td at bounding box center [258, 192] width 17 height 20
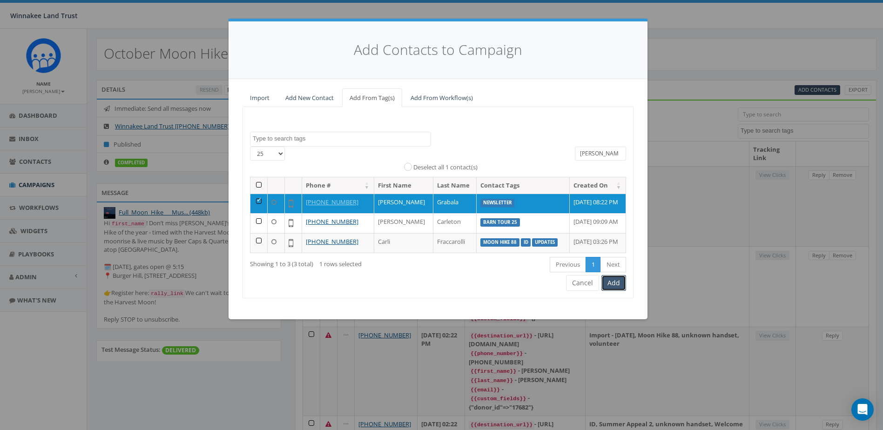
click at [618, 291] on button "Add" at bounding box center [613, 283] width 25 height 16
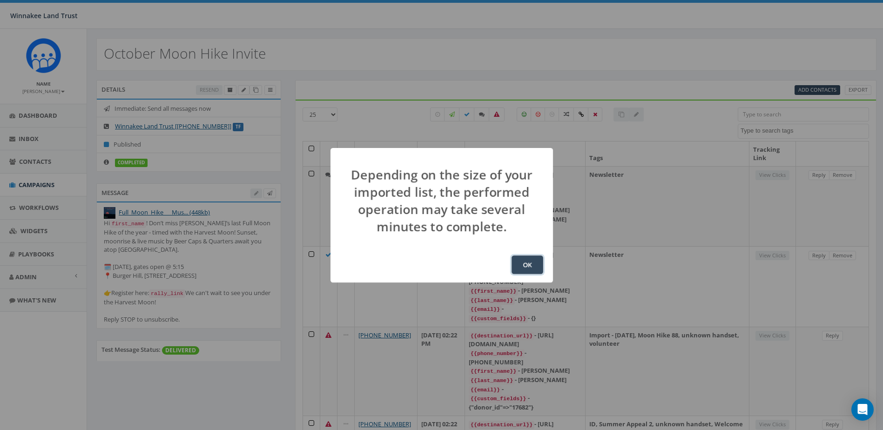
click at [534, 265] on button "OK" at bounding box center [527, 264] width 32 height 19
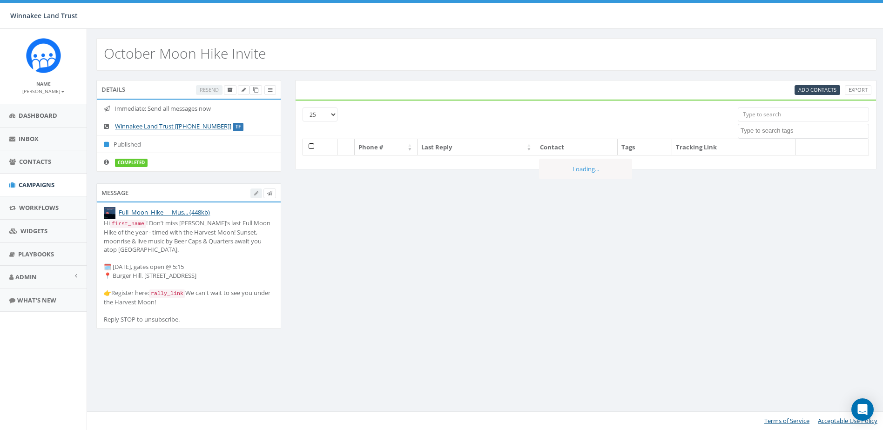
select select
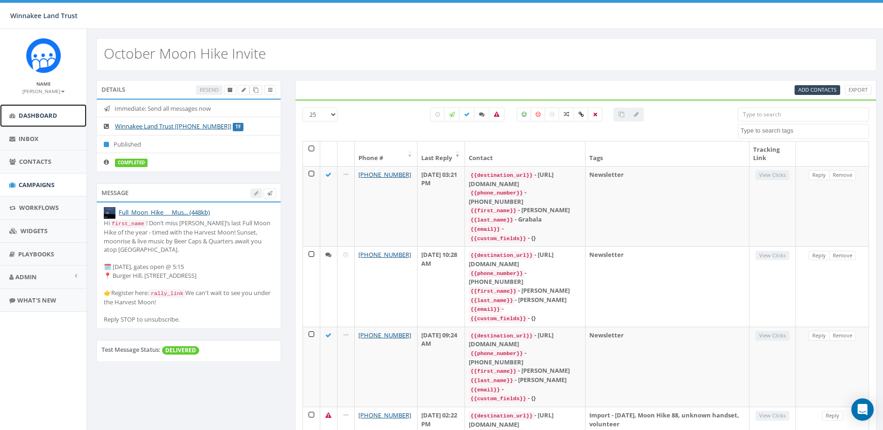
click at [42, 121] on link "Dashboard" at bounding box center [43, 115] width 87 height 23
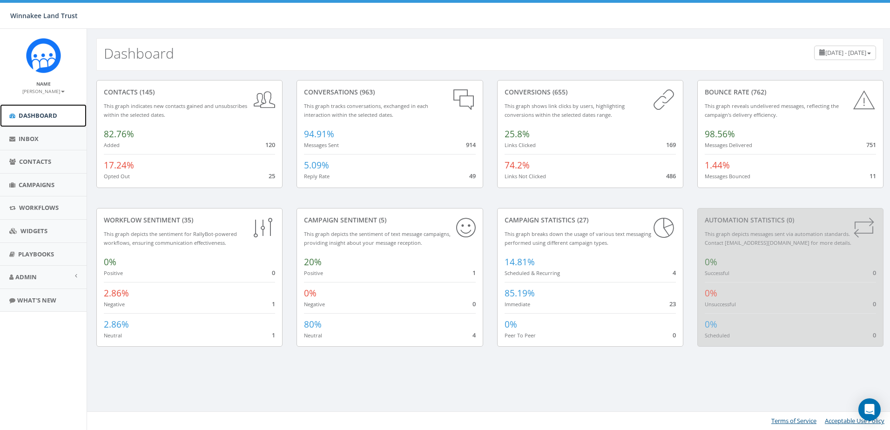
click at [42, 121] on link "Dashboard" at bounding box center [43, 115] width 87 height 23
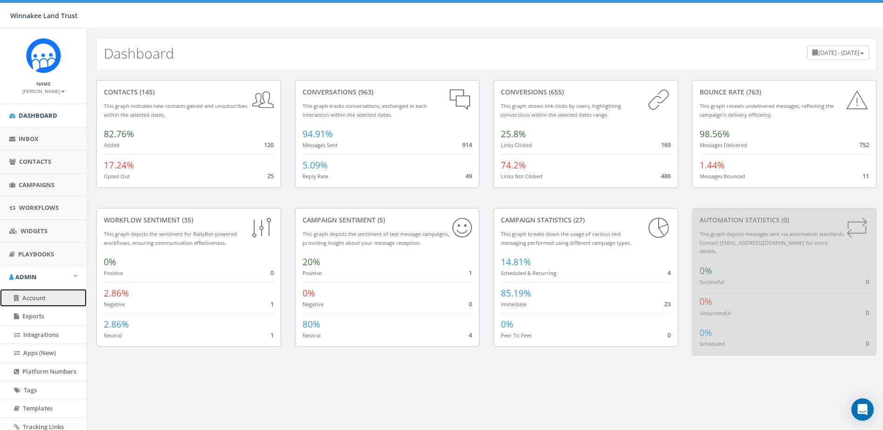
click at [61, 302] on link "Account" at bounding box center [43, 298] width 87 height 18
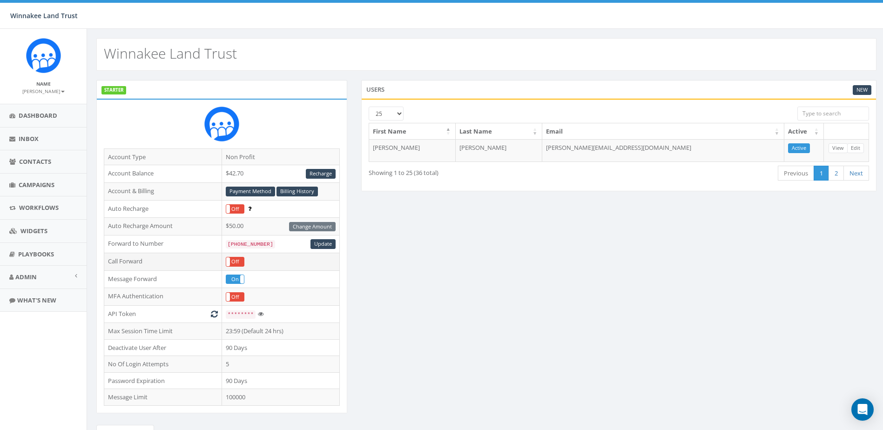
scroll to position [132, 0]
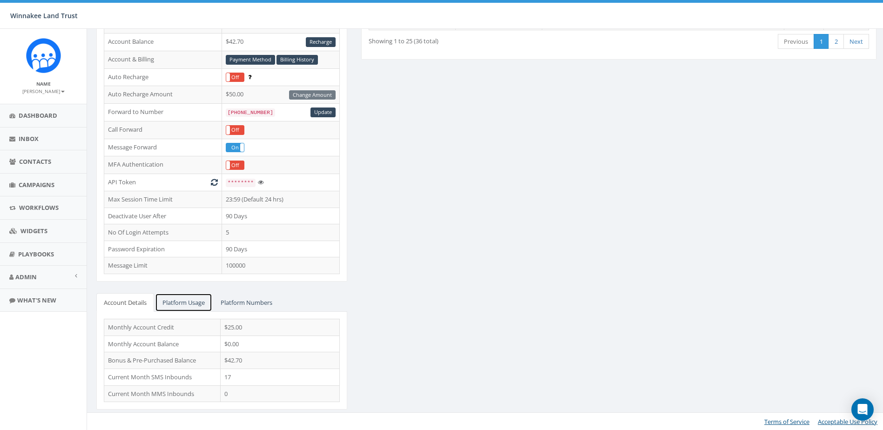
click at [189, 304] on link "Platform Usage" at bounding box center [183, 302] width 57 height 19
click at [249, 301] on link "Platform Numbers" at bounding box center [246, 302] width 67 height 19
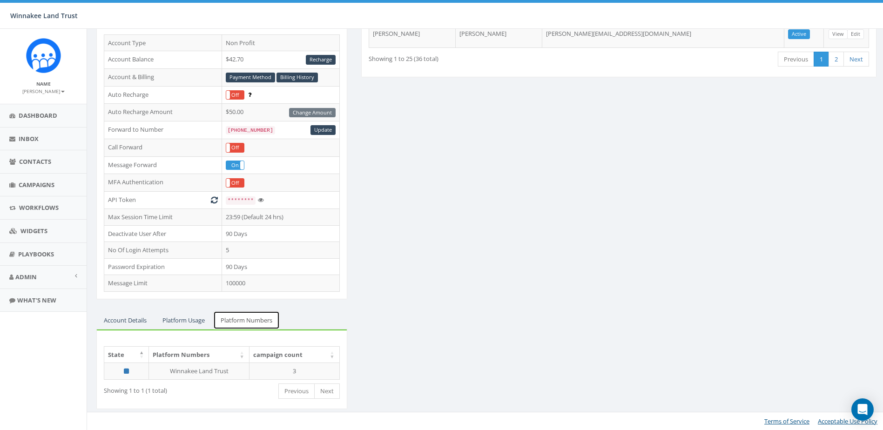
scroll to position [114, 0]
click at [176, 319] on link "Platform Usage" at bounding box center [183, 320] width 57 height 19
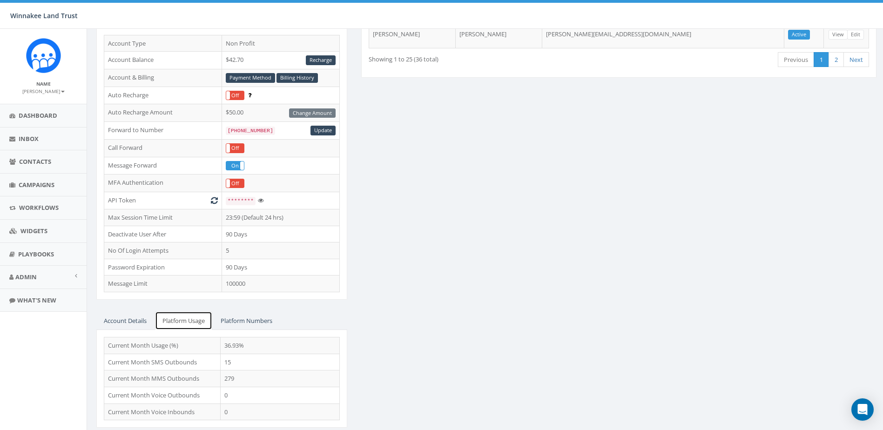
scroll to position [132, 0]
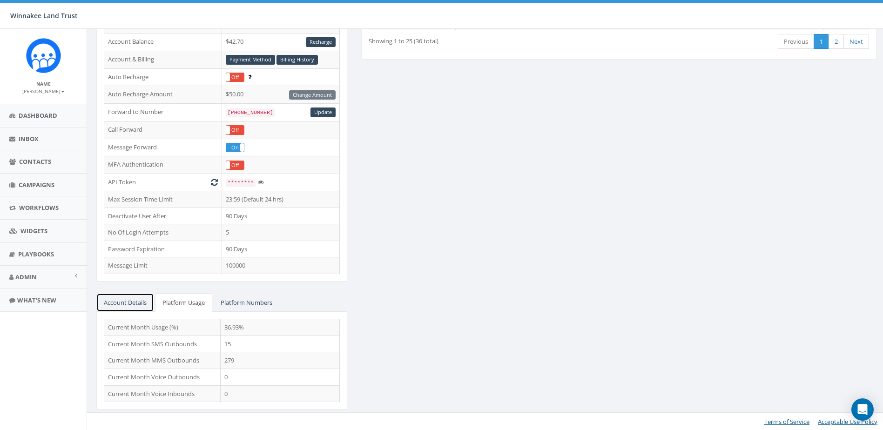
click at [132, 308] on link "Account Details" at bounding box center [125, 302] width 58 height 19
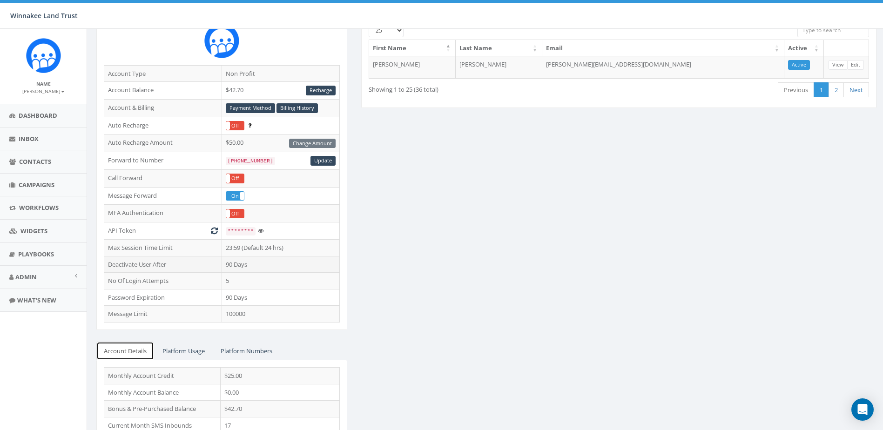
scroll to position [0, 0]
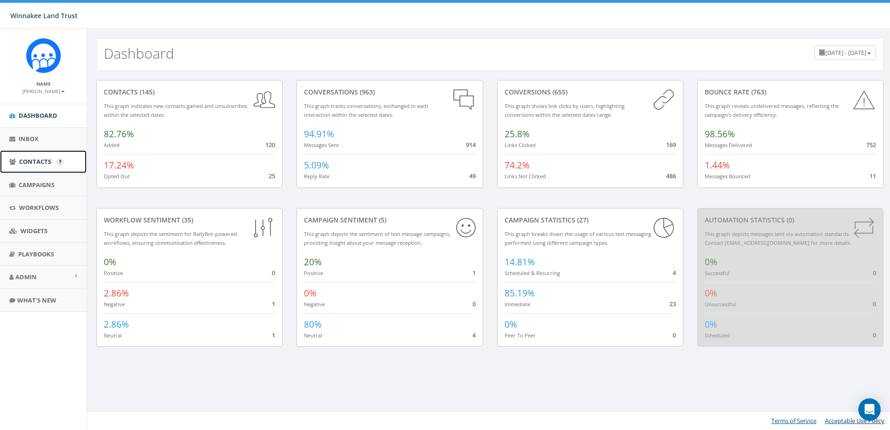
click at [27, 163] on span "Contacts" at bounding box center [35, 161] width 32 height 8
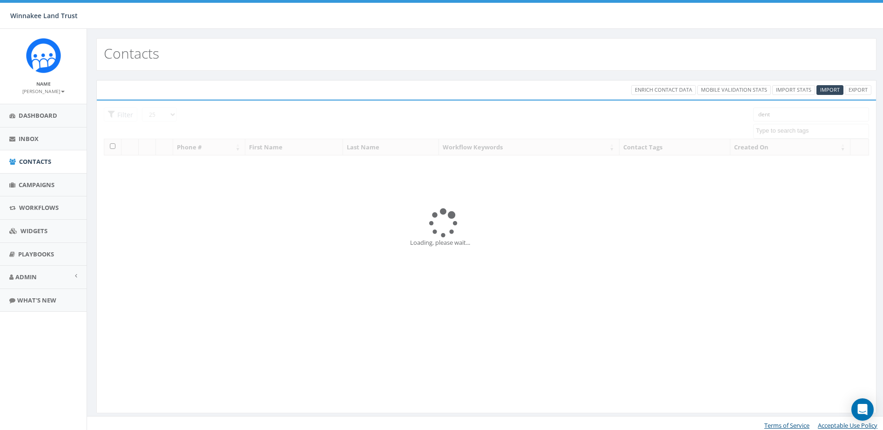
select select
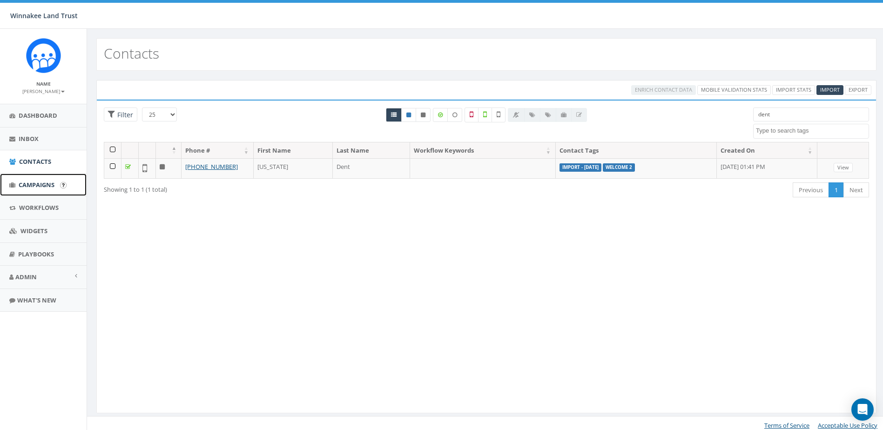
click at [43, 192] on link "Campaigns" at bounding box center [43, 185] width 87 height 23
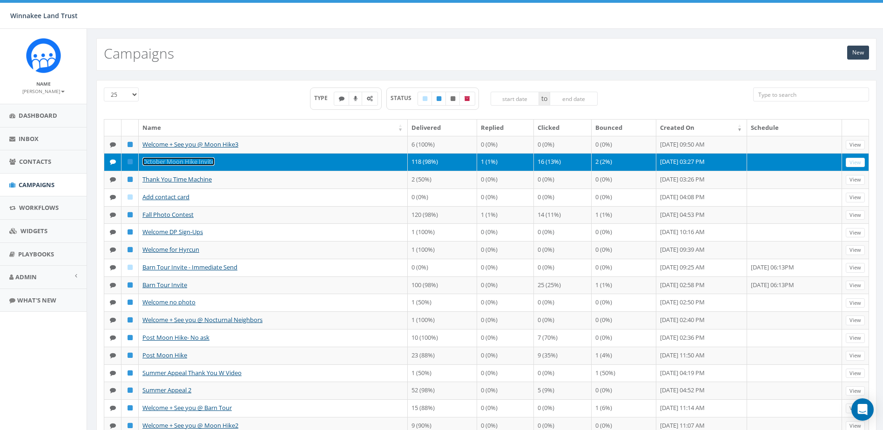
click at [195, 166] on link "October Moon Hike Invite" at bounding box center [178, 161] width 72 height 8
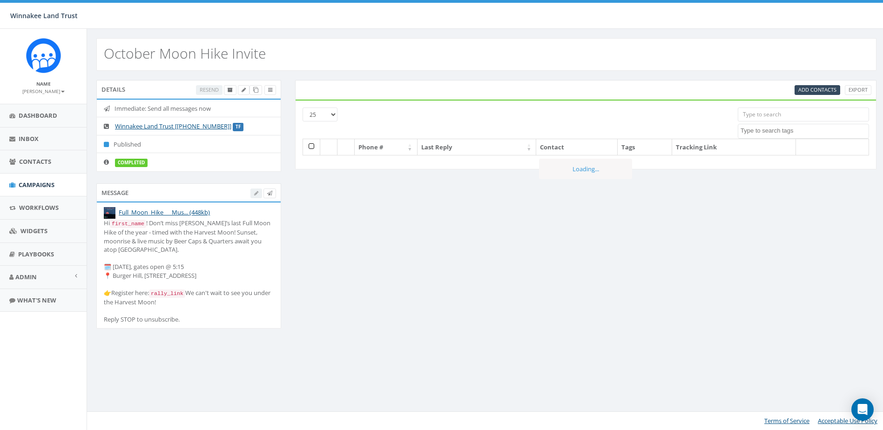
select select
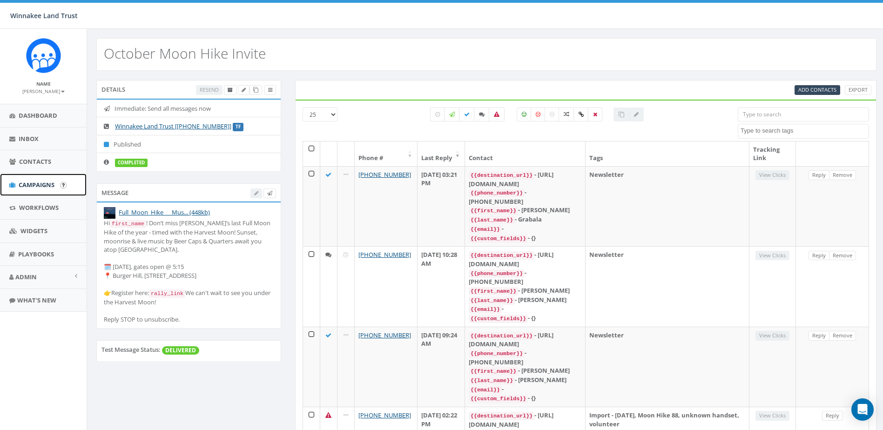
click at [34, 183] on span "Campaigns" at bounding box center [37, 185] width 36 height 8
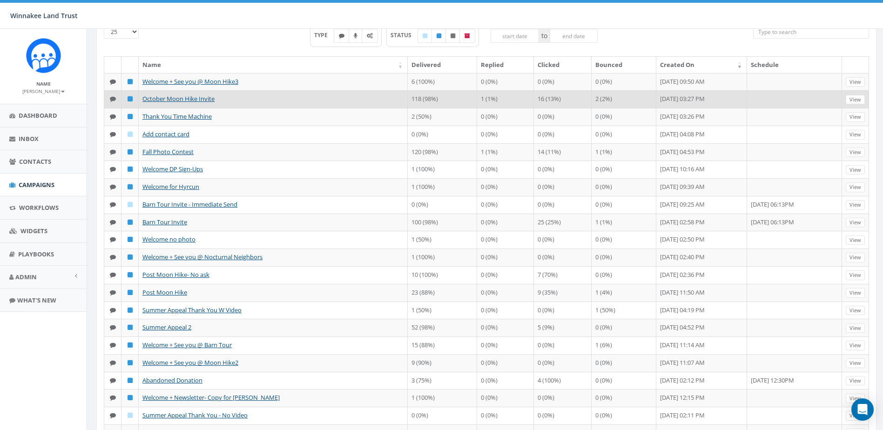
scroll to position [47, 0]
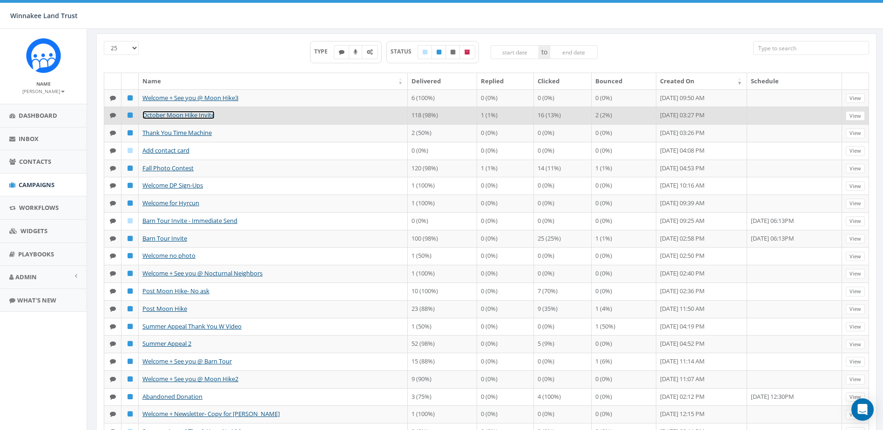
click at [188, 119] on link "October Moon Hike Invite" at bounding box center [178, 115] width 72 height 8
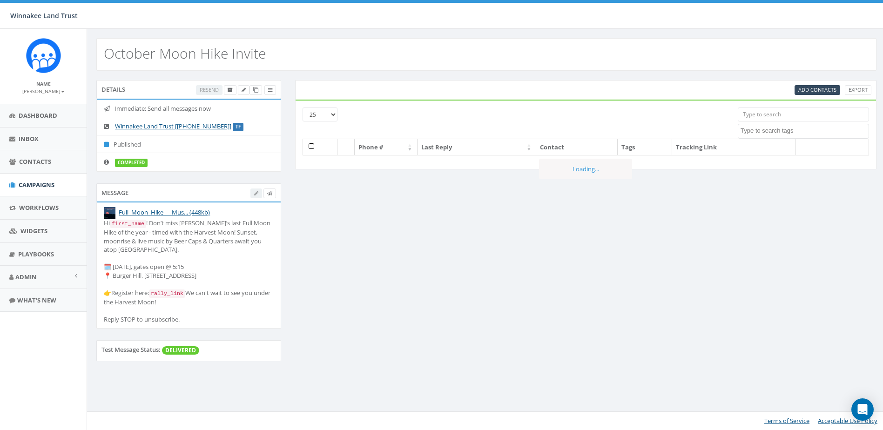
select select
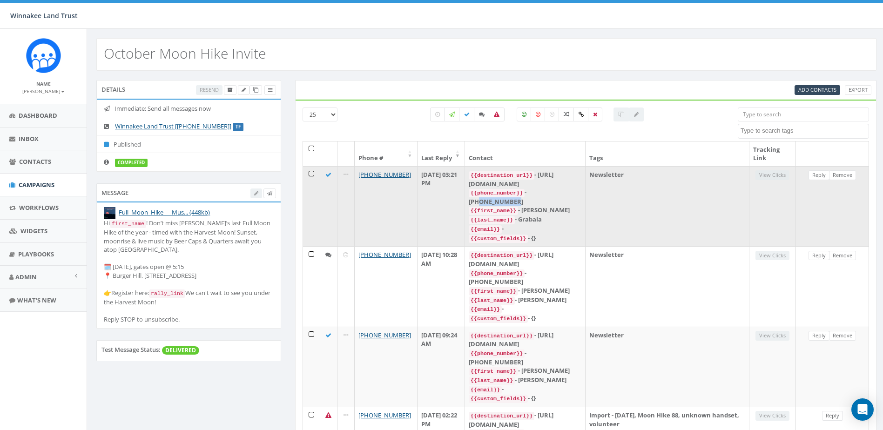
drag, startPoint x: 591, startPoint y: 191, endPoint x: 555, endPoint y: 195, distance: 36.6
click at [555, 195] on div "{{phone_number}} - +19144899887" at bounding box center [525, 197] width 113 height 18
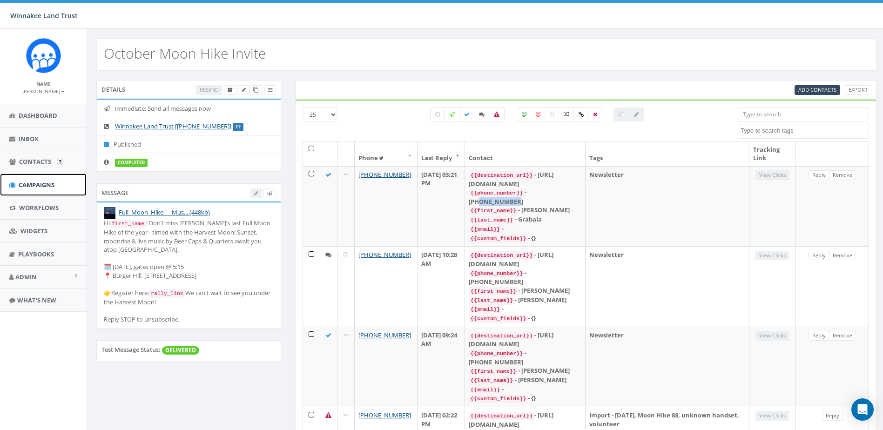
click at [9, 183] on icon at bounding box center [12, 185] width 6 height 6
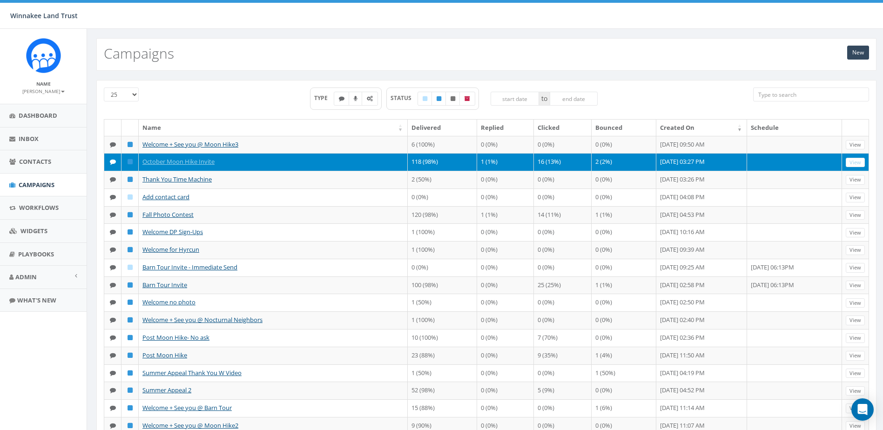
click at [788, 94] on input "search" at bounding box center [811, 94] width 116 height 14
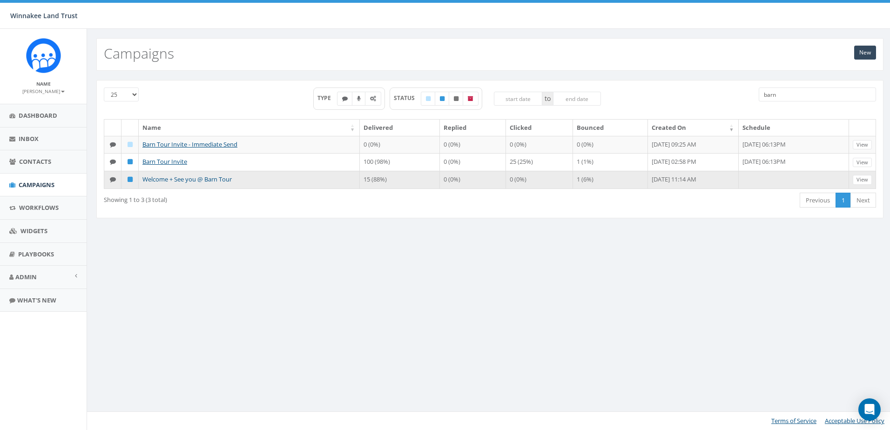
type input "barn"
click at [223, 179] on link "Welcome + See you @ Barn Tour" at bounding box center [186, 179] width 89 height 8
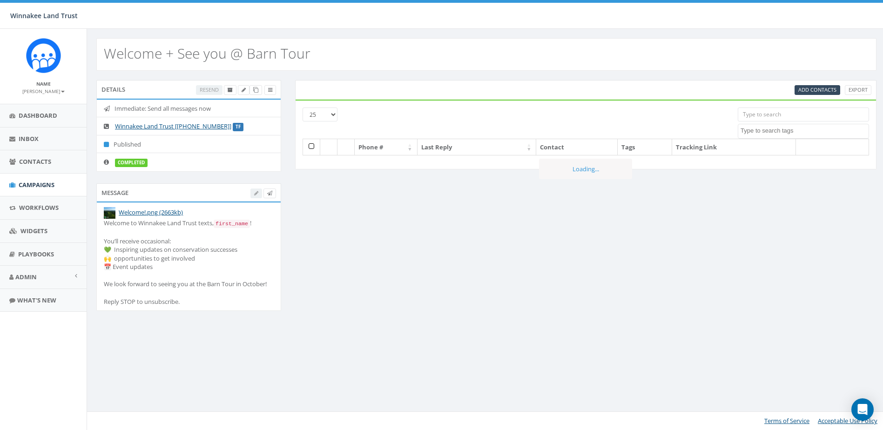
select select
